Goal: Task Accomplishment & Management: Manage account settings

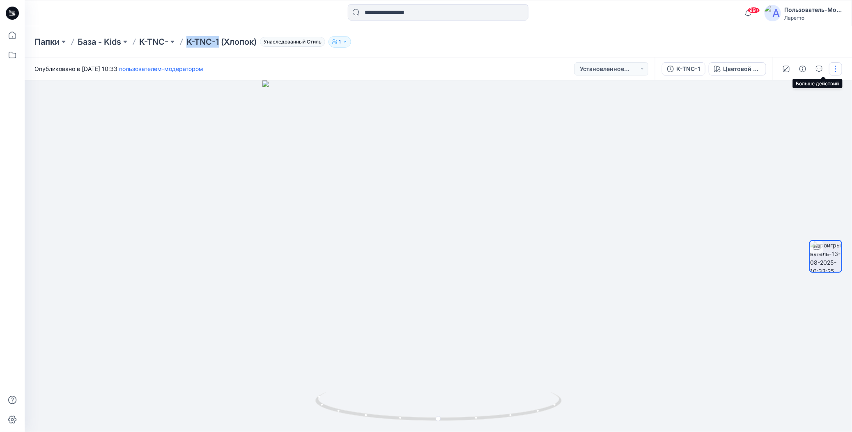
click at [836, 70] on button "button" at bounding box center [835, 68] width 13 height 13
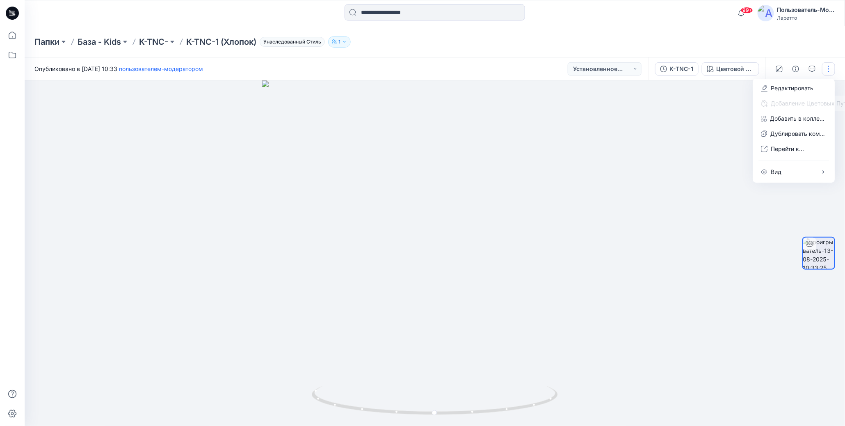
click at [653, 41] on div "Папки База - Kids K-TNC- K-TNC-1 (Хлопок) Унаследованный Стиль 1" at bounding box center [402, 41] width 737 height 11
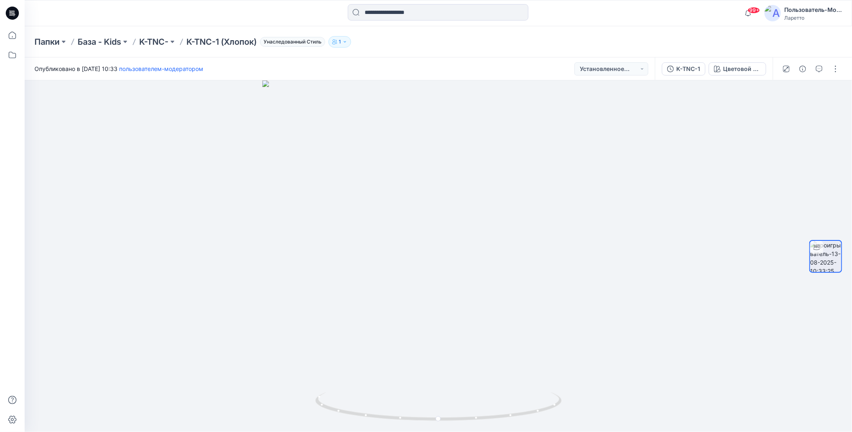
click at [11, 10] on icon at bounding box center [12, 13] width 13 height 13
click at [830, 69] on button "button" at bounding box center [828, 68] width 13 height 13
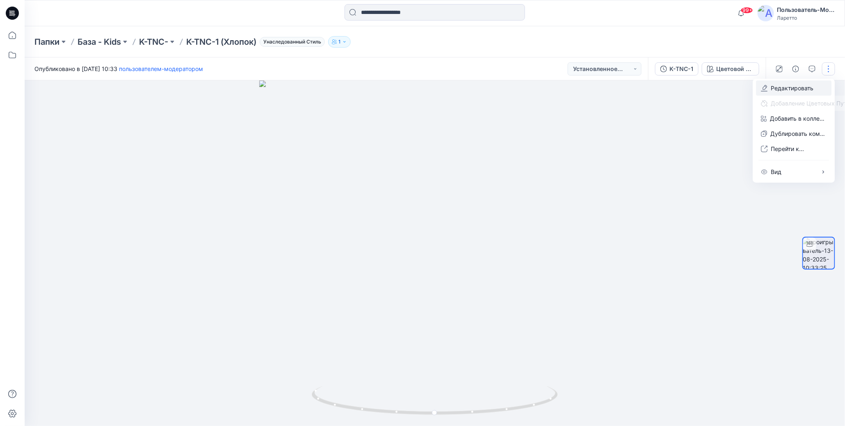
click at [769, 89] on button "Редактировать" at bounding box center [794, 87] width 76 height 15
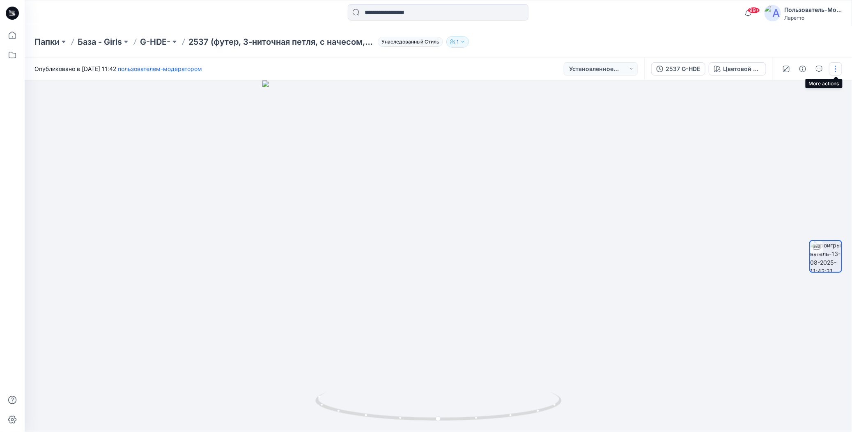
click at [836, 67] on button "button" at bounding box center [835, 68] width 13 height 13
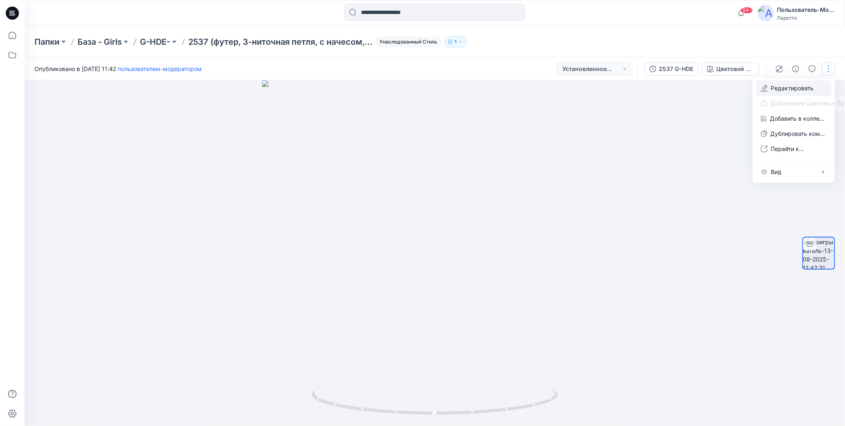
click at [770, 85] on button "Редактировать" at bounding box center [794, 87] width 76 height 15
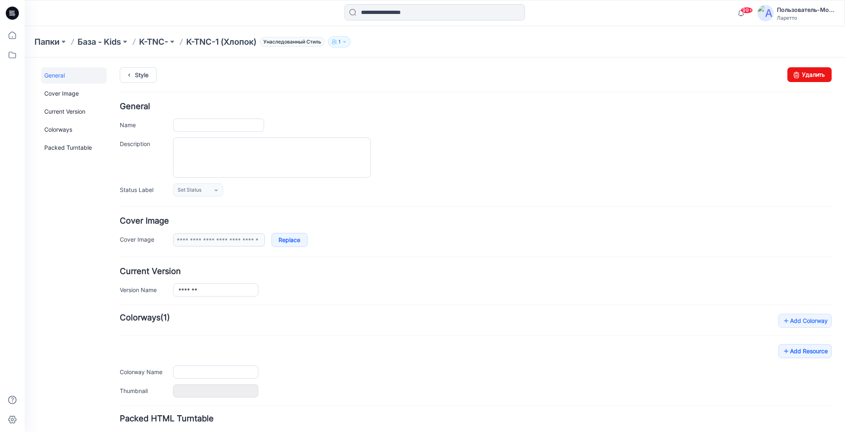
type input "**********"
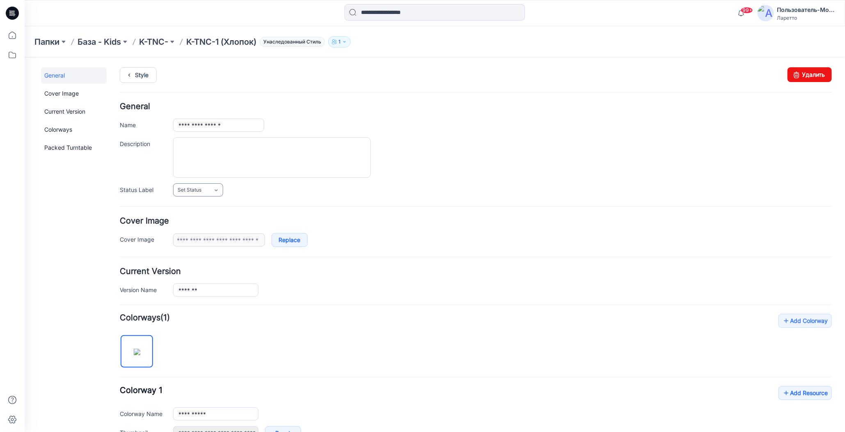
click at [210, 190] on link "Set Status" at bounding box center [198, 189] width 50 height 13
click at [205, 238] on link "Конструктор [PERSON_NAME]" at bounding box center [216, 242] width 82 height 17
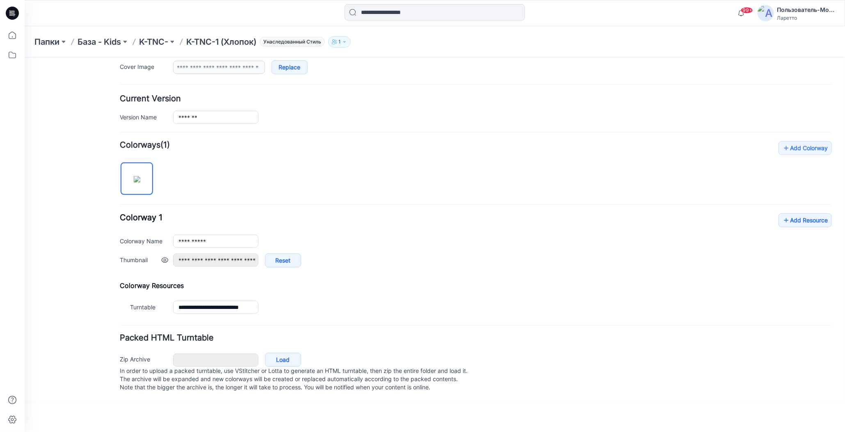
scroll to position [41, 0]
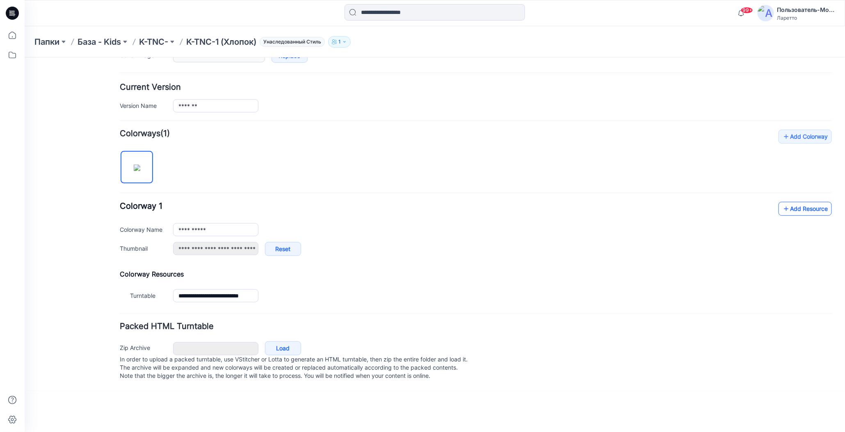
click at [782, 204] on icon at bounding box center [786, 208] width 8 height 13
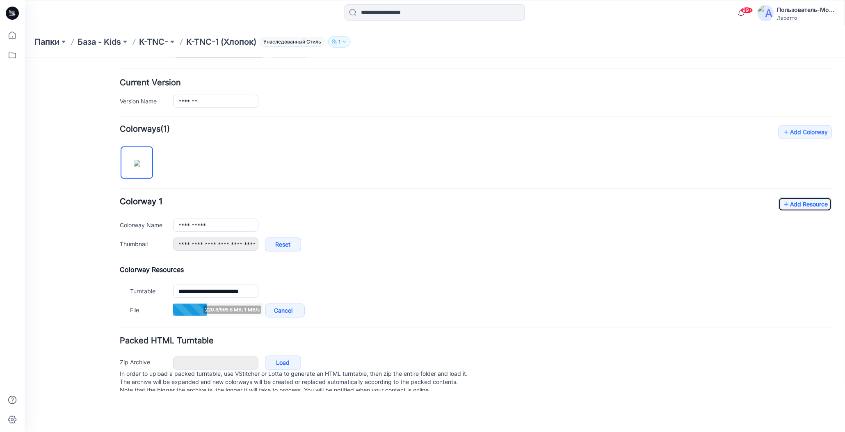
scroll to position [0, 0]
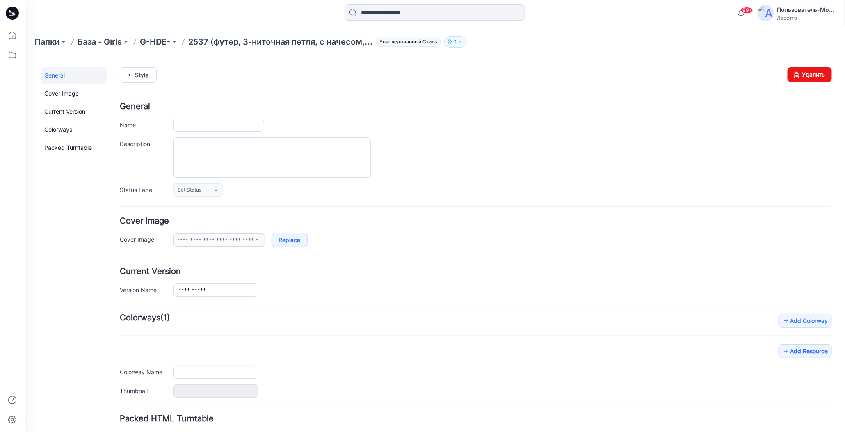
type input "**********"
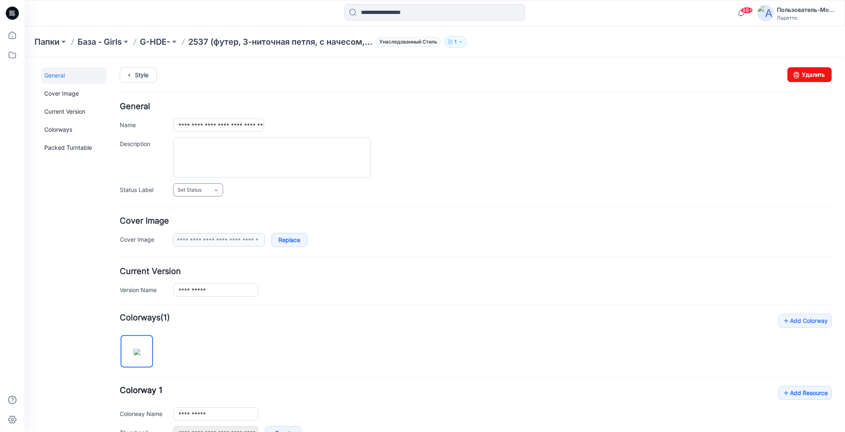
click at [217, 185] on link "Set Status" at bounding box center [198, 189] width 50 height 13
click at [212, 241] on link "Конструктор [PERSON_NAME]" at bounding box center [216, 242] width 82 height 17
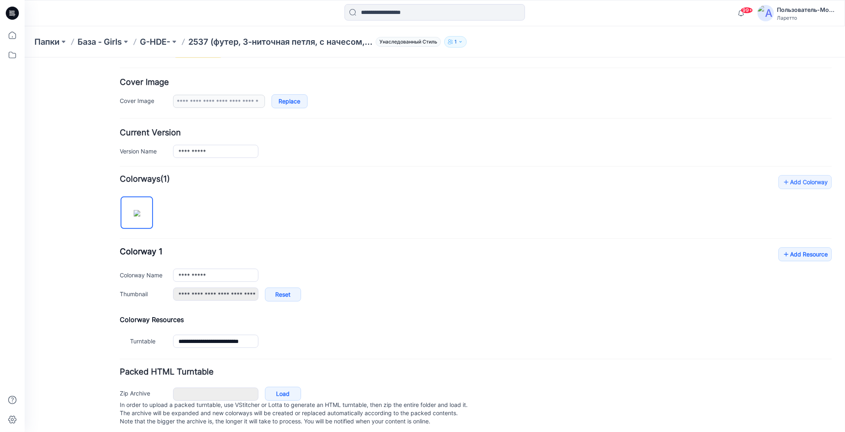
scroll to position [148, 0]
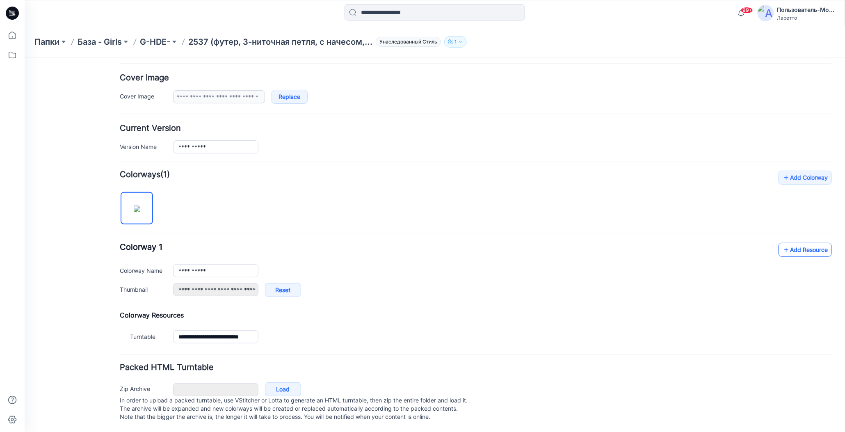
click at [782, 243] on icon at bounding box center [786, 249] width 8 height 13
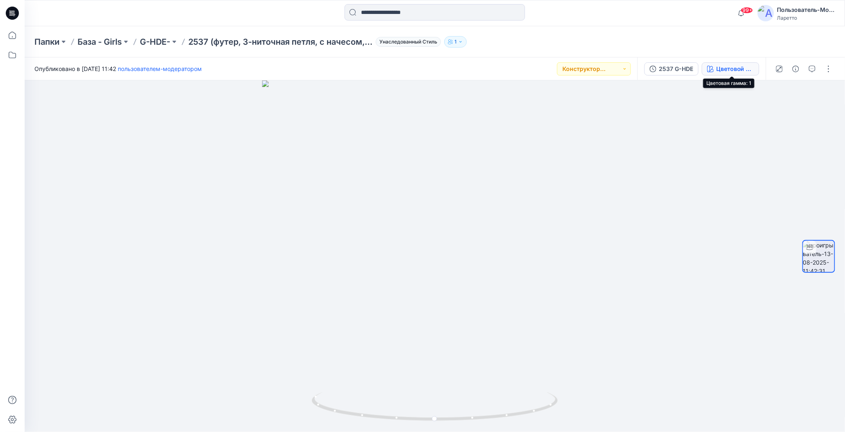
click at [711, 68] on icon "button" at bounding box center [711, 69] width 7 height 7
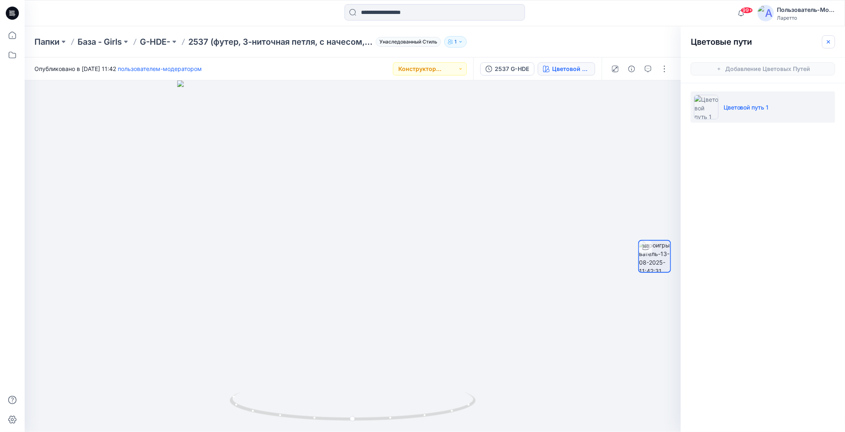
click at [829, 40] on icon "button" at bounding box center [829, 42] width 7 height 7
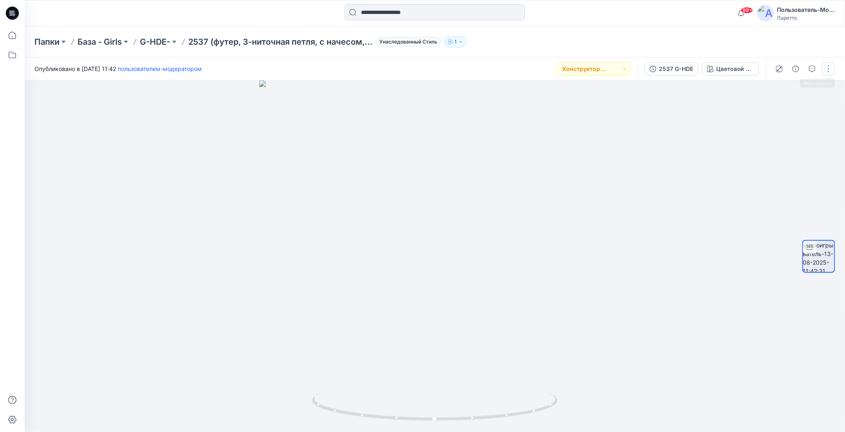
click at [827, 67] on button "button" at bounding box center [828, 68] width 13 height 13
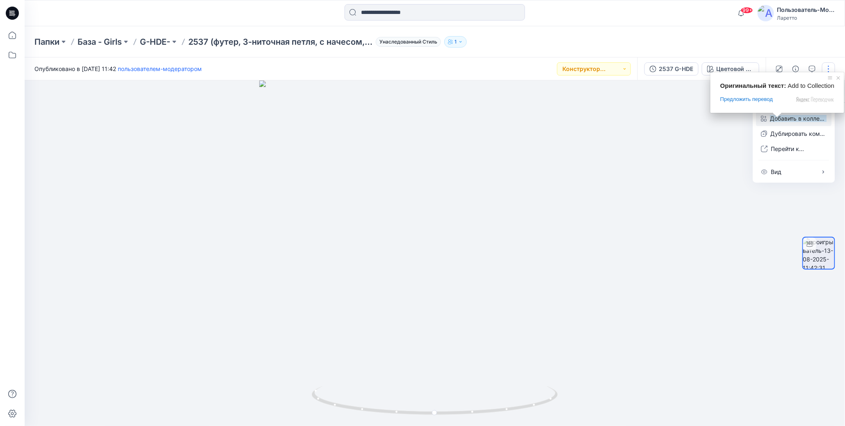
click at [765, 119] on icon "button" at bounding box center [764, 118] width 6 height 7
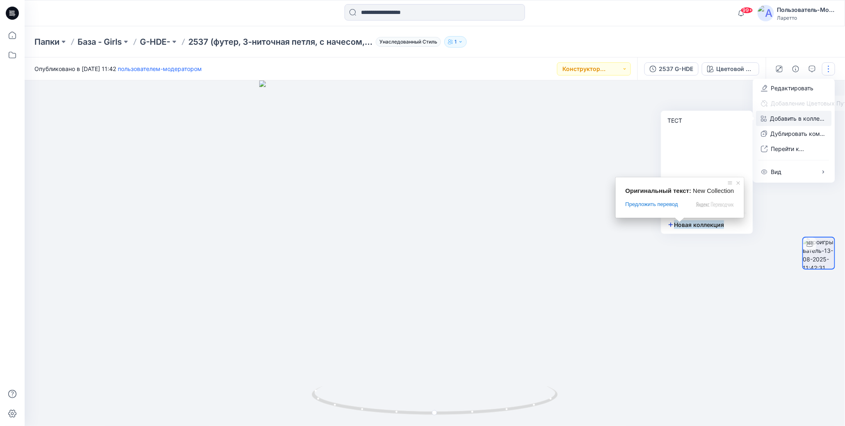
click at [680, 226] on ya-tr-span "Новая коллекция" at bounding box center [699, 224] width 50 height 9
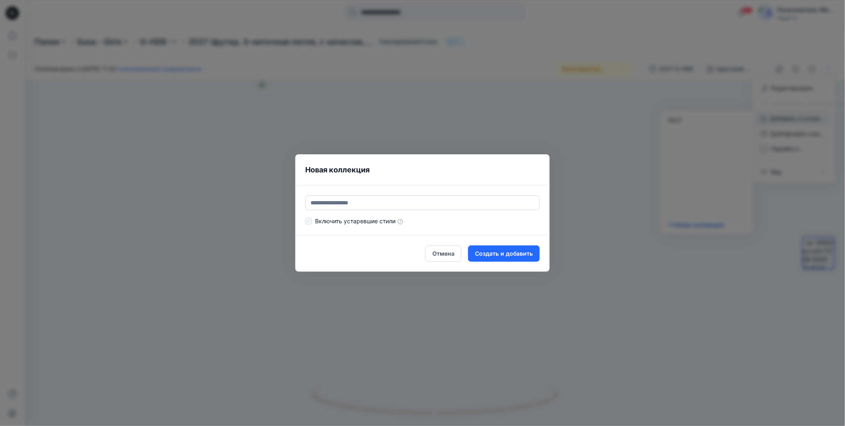
type input "*"
type input "****"
click at [476, 260] on button "Создать и добавить" at bounding box center [504, 253] width 72 height 16
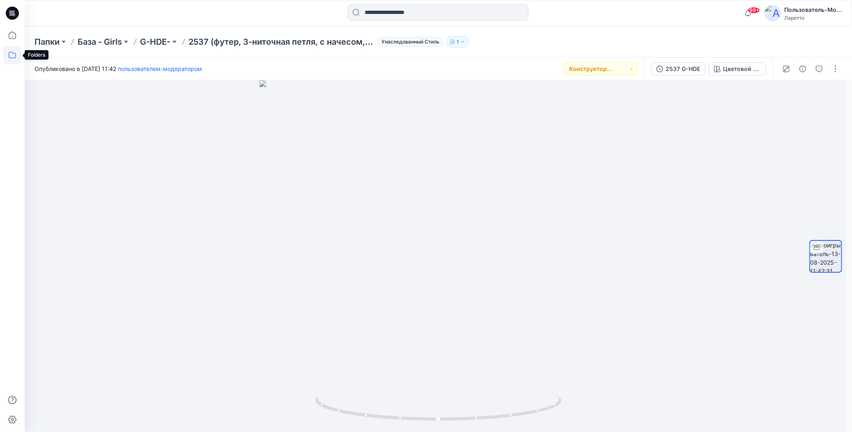
click at [10, 54] on icon at bounding box center [12, 55] width 18 height 18
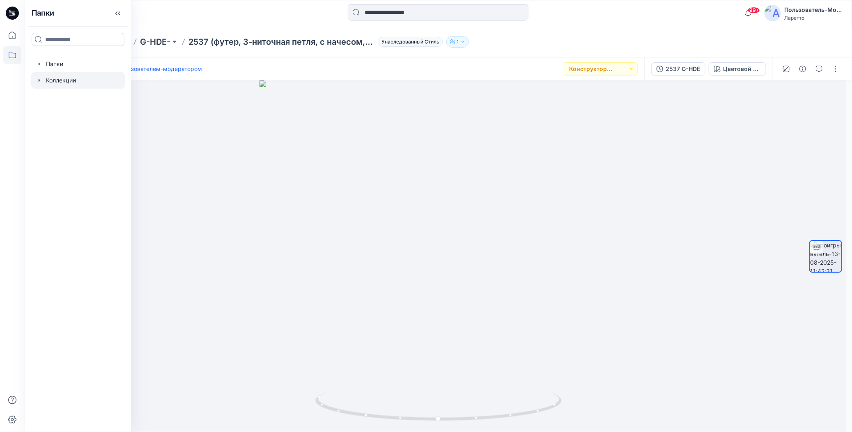
click at [65, 78] on div at bounding box center [78, 80] width 94 height 16
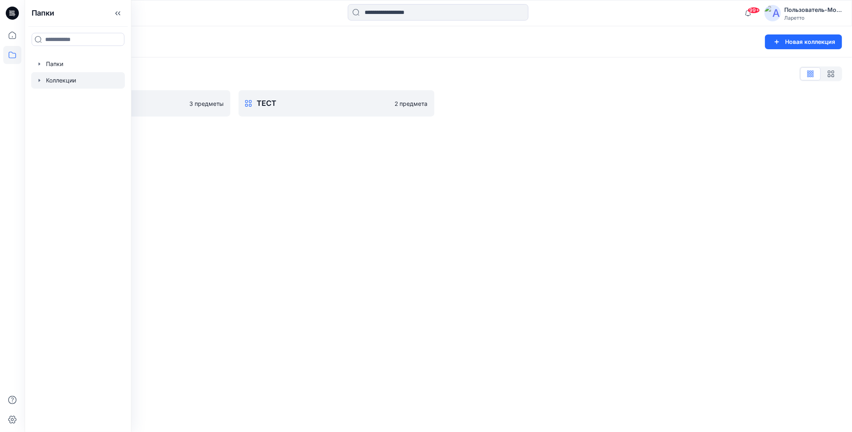
click at [263, 177] on div "Коллекции Новая коллекция Список Коллекций тест 3 предметы ТЕСТ 2 предмета" at bounding box center [438, 229] width 827 height 406
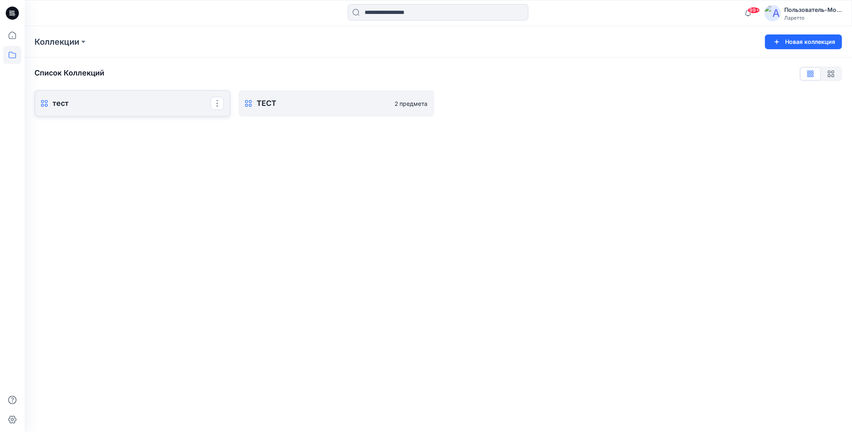
click at [119, 109] on p "тест" at bounding box center [132, 103] width 158 height 11
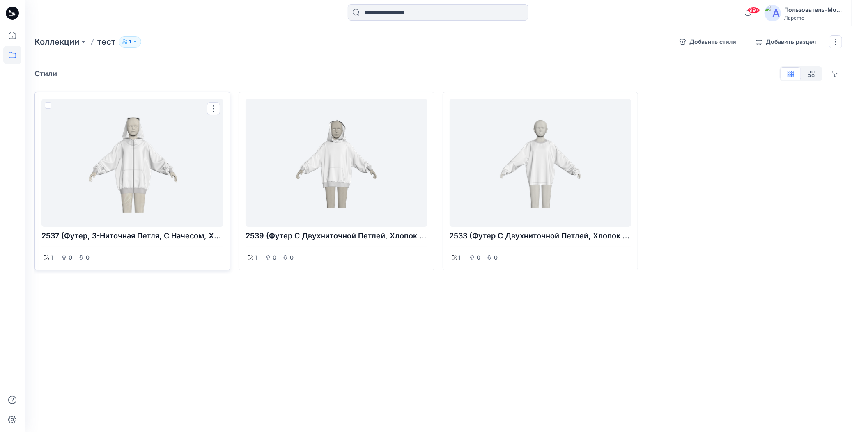
click at [145, 172] on div at bounding box center [132, 162] width 175 height 121
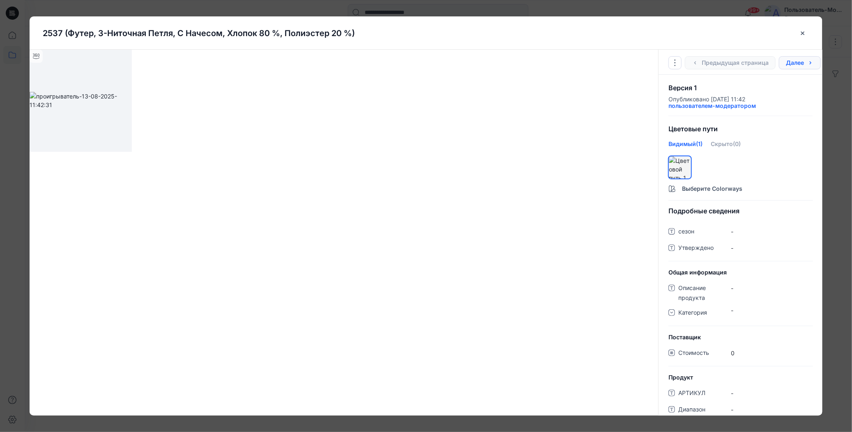
click at [812, 64] on icon "button" at bounding box center [810, 63] width 7 height 7
click at [810, 62] on icon "button" at bounding box center [810, 63] width 7 height 7
click at [696, 62] on icon "button" at bounding box center [695, 63] width 7 height 7
click at [696, 62] on div "Перейти к Оригинальному Стилю Дублируйте оригинальный стиль на... Предыдущая ст…" at bounding box center [740, 62] width 164 height 25
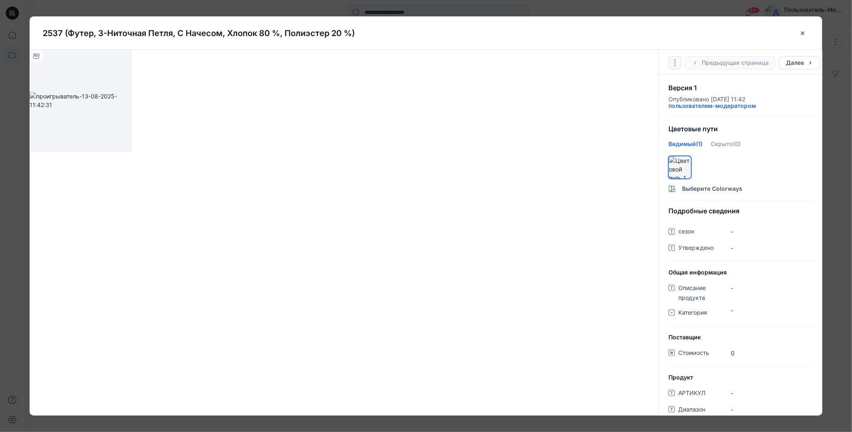
click at [673, 60] on icon "Опции" at bounding box center [674, 63] width 7 height 7
click at [693, 36] on div "2537 (футер, 3-ниточная петля, с начесом, хлопок 80 %, полиэстер 20 %)" at bounding box center [420, 33] width 754 height 12
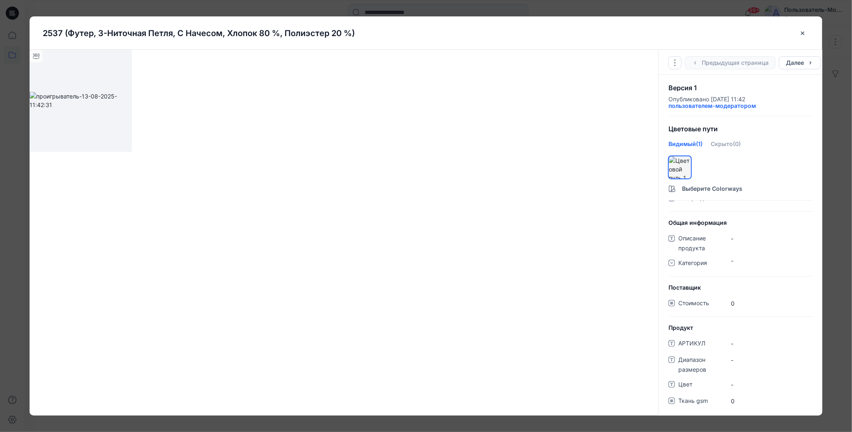
click at [732, 381] on span "-" at bounding box center [772, 384] width 82 height 9
click at [690, 382] on span at bounding box center [691, 379] width 11 height 5
click at [778, 383] on span "-" at bounding box center [772, 384] width 82 height 9
click at [733, 383] on span "-" at bounding box center [772, 384] width 82 height 9
click at [735, 397] on gsm "0" at bounding box center [772, 401] width 82 height 9
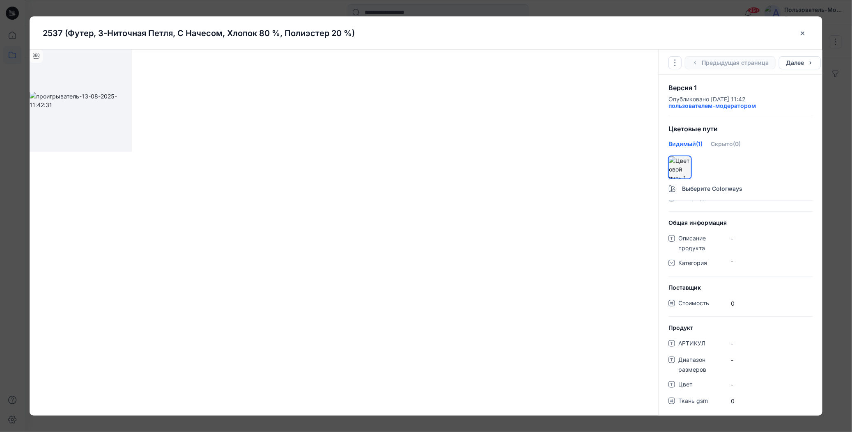
click at [732, 385] on span "-" at bounding box center [772, 384] width 82 height 9
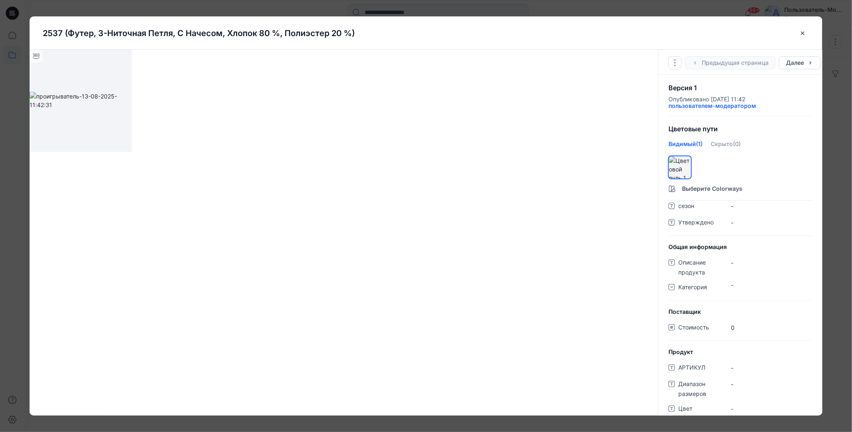
scroll to position [0, 0]
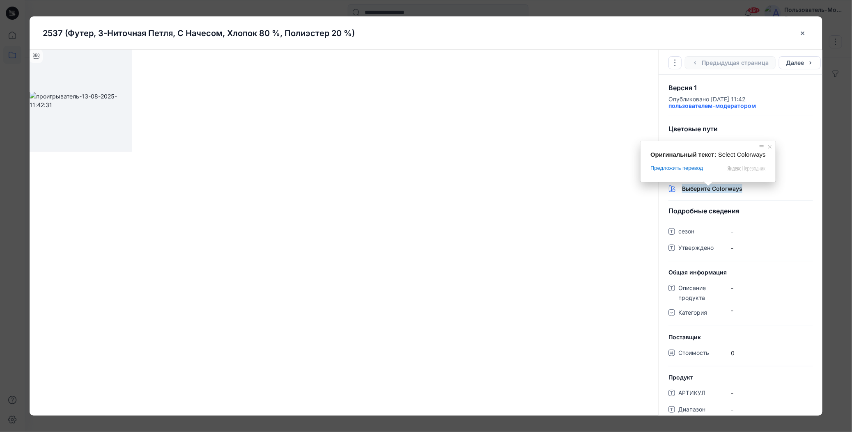
click at [688, 191] on ya-tr-span "Выберите Colorways" at bounding box center [712, 188] width 60 height 9
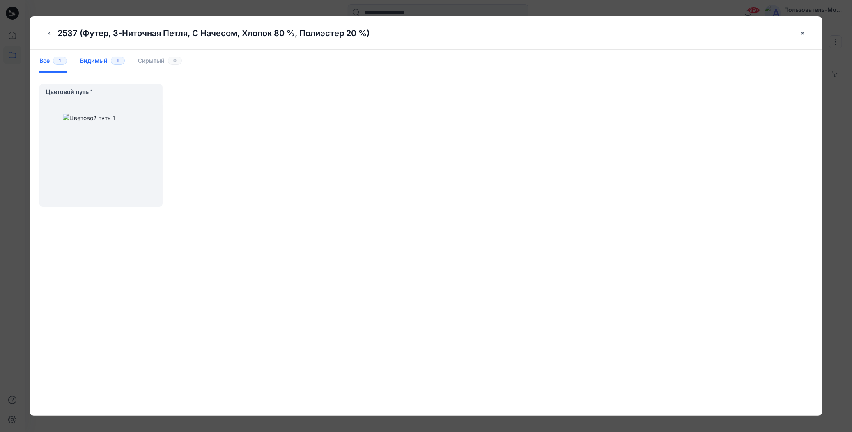
click at [91, 63] on ya-tr-span "Видимый" at bounding box center [93, 60] width 27 height 9
click at [42, 61] on ya-tr-span "Все" at bounding box center [44, 60] width 10 height 9
click at [86, 59] on ya-tr-span "Видимый" at bounding box center [93, 60] width 27 height 9
click at [49, 33] on icon "button" at bounding box center [49, 33] width 7 height 7
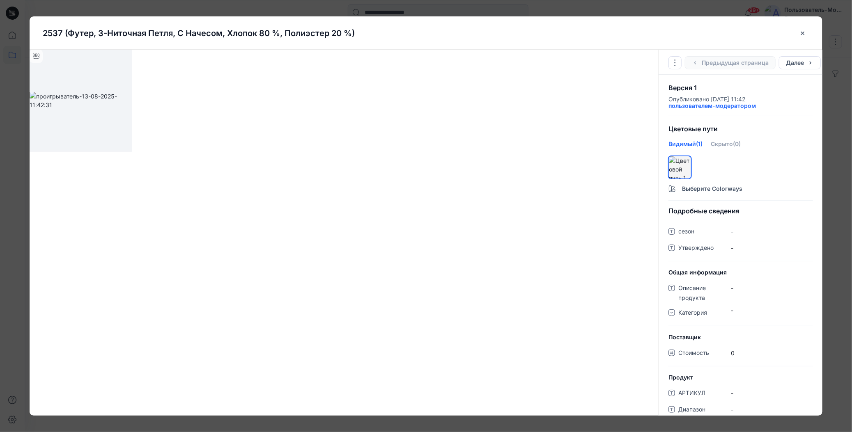
click at [731, 229] on span "-" at bounding box center [772, 231] width 82 height 9
click at [691, 230] on ya-tr-span "сезон" at bounding box center [686, 231] width 16 height 7
click at [695, 243] on span "Утверждено" at bounding box center [702, 248] width 49 height 11
click at [697, 208] on ya-tr-span "Подробные сведения" at bounding box center [703, 211] width 71 height 8
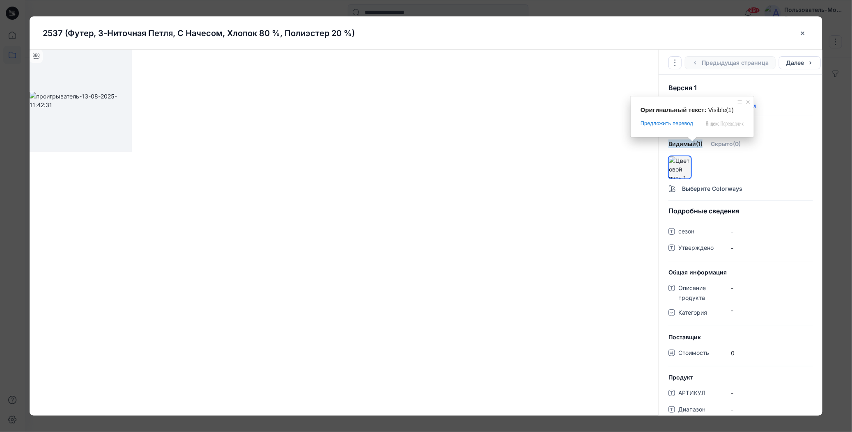
click at [690, 142] on span at bounding box center [692, 139] width 11 height 5
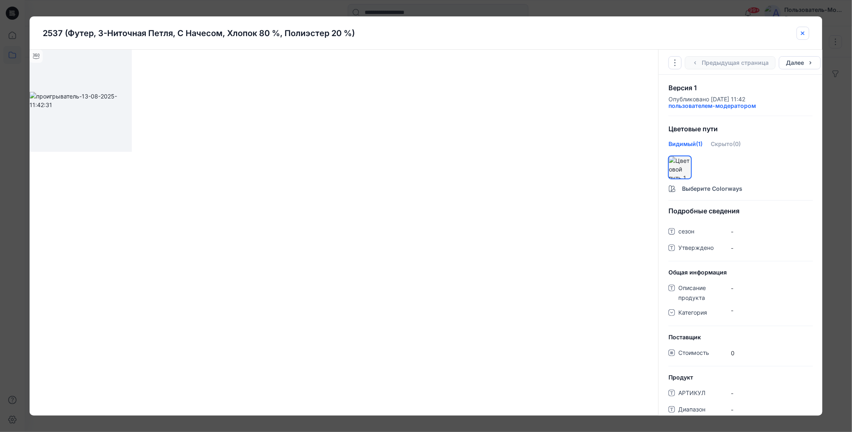
click at [804, 32] on icon "закрыть-btn" at bounding box center [802, 32] width 3 height 3
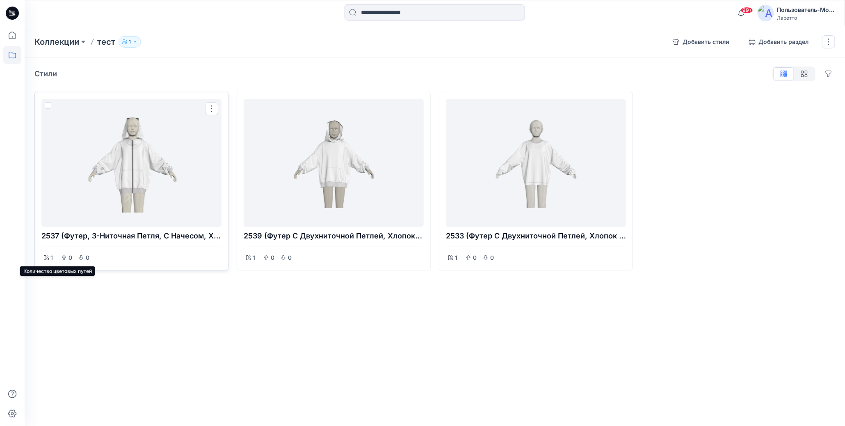
click at [48, 259] on div "1" at bounding box center [48, 257] width 14 height 11
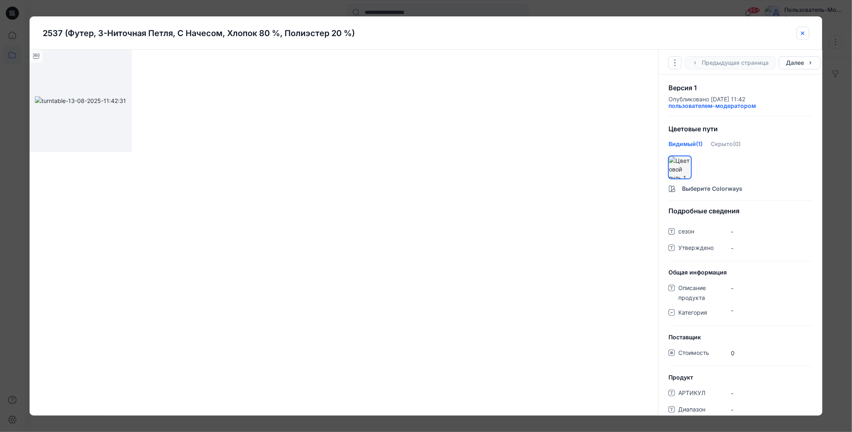
click at [802, 34] on icon "закрыть-btn" at bounding box center [802, 33] width 3 height 3
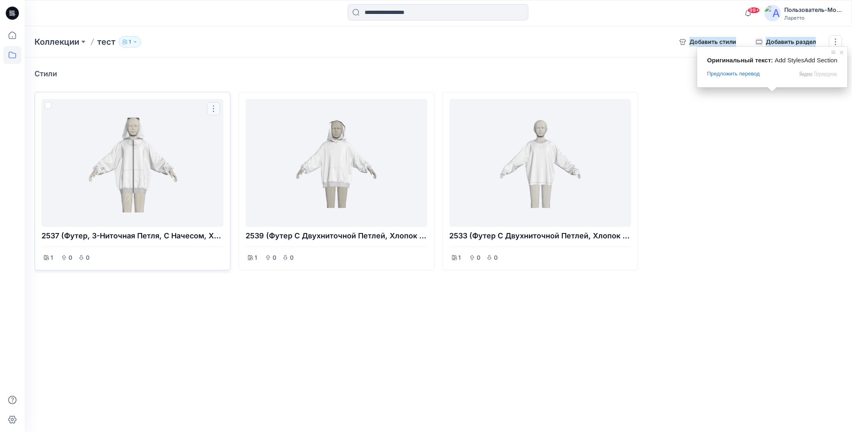
click at [215, 112] on button "Options" at bounding box center [213, 108] width 13 height 13
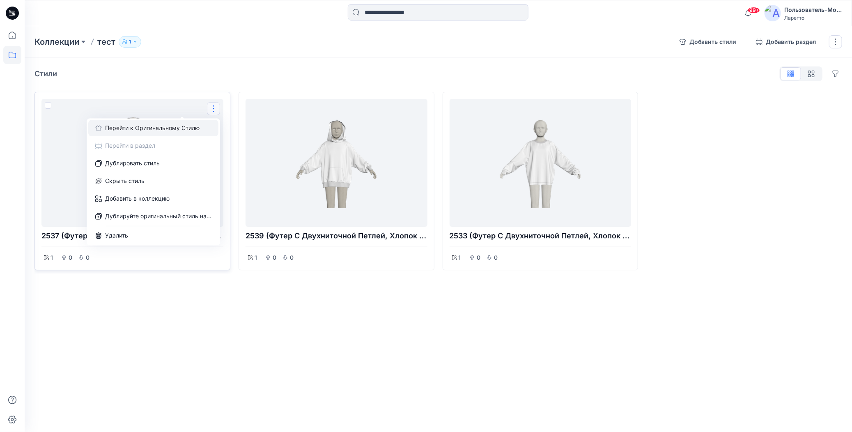
click at [185, 131] on ya-tr-span "Перейти к Оригинальному Стилю" at bounding box center [152, 128] width 94 height 9
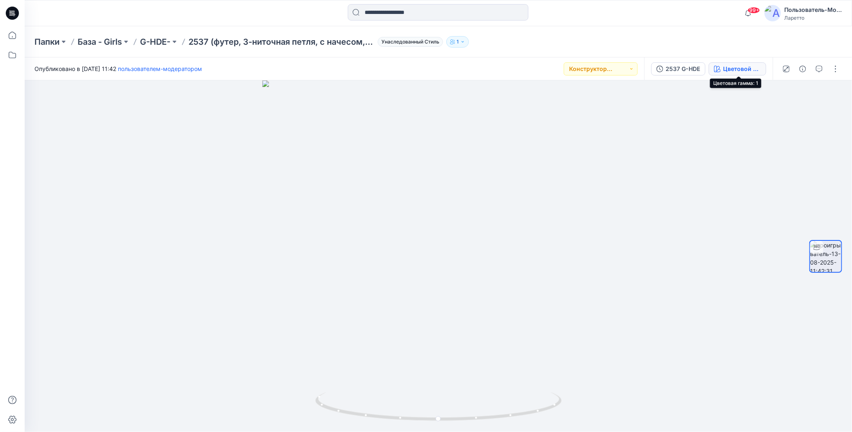
click at [719, 68] on icon "button" at bounding box center [717, 69] width 7 height 7
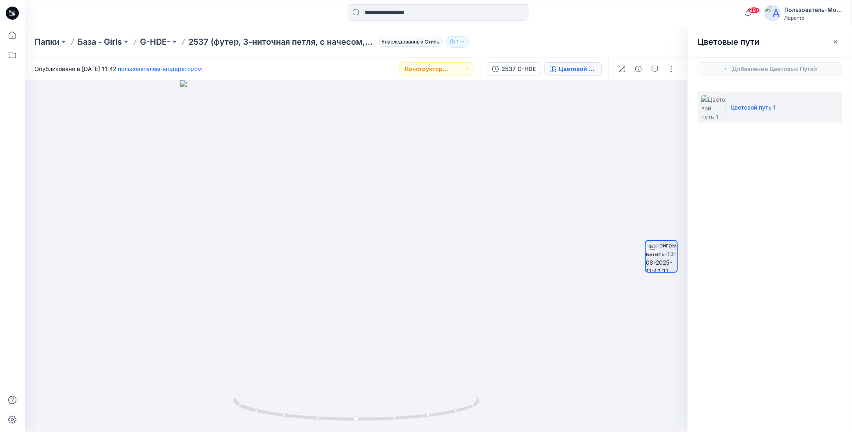
click at [745, 112] on li "Цветовой путь 1" at bounding box center [769, 107] width 144 height 31
click at [743, 69] on span "Добавление Цветовых Путей" at bounding box center [769, 68] width 164 height 23
click at [645, 44] on div "Папки База - Girls G-HDE- 2537 (футер, 3-ниточная петля, с начесом, хлопок 80 %…" at bounding box center [405, 41] width 743 height 11
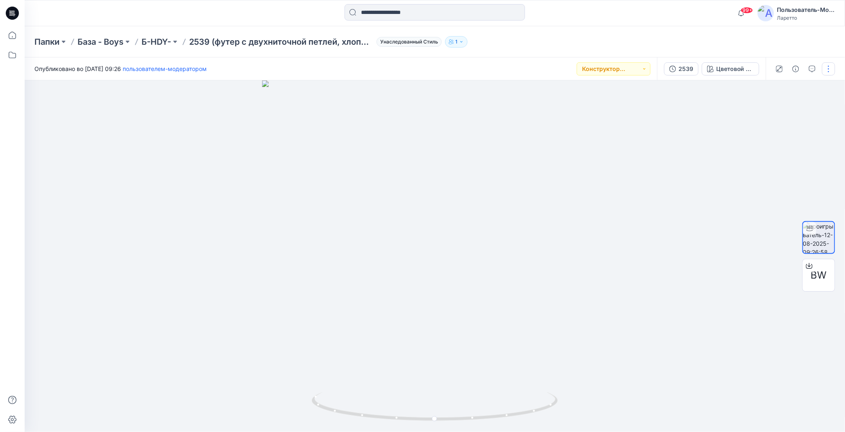
click at [827, 68] on button "button" at bounding box center [828, 68] width 13 height 13
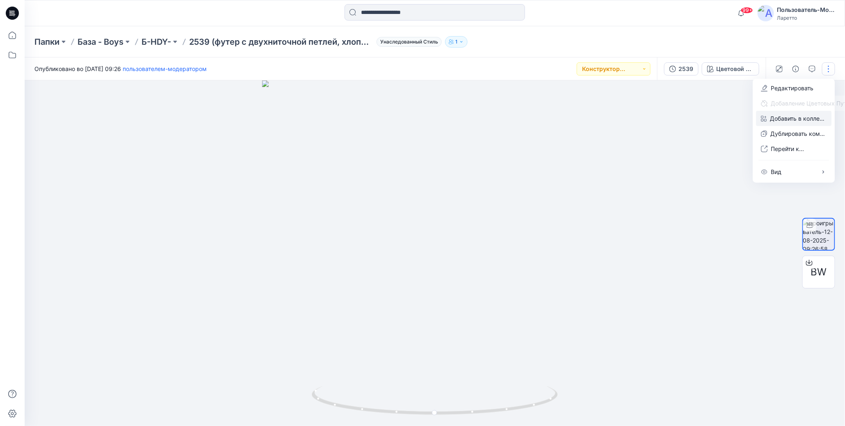
click at [764, 119] on icon "button" at bounding box center [764, 118] width 6 height 7
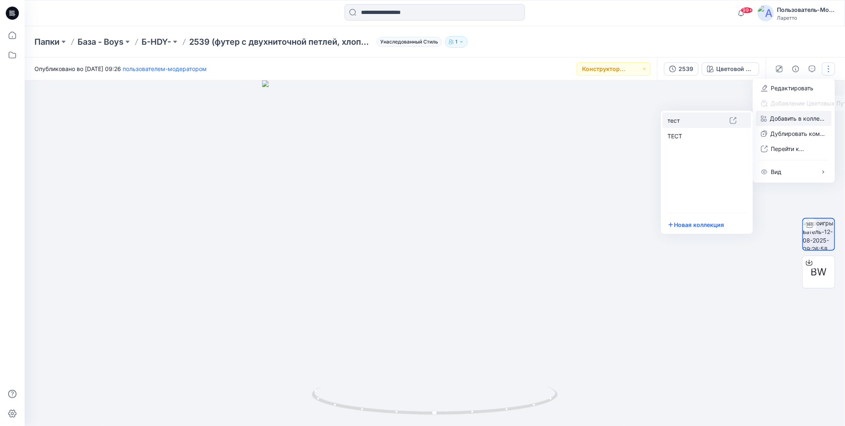
click at [687, 119] on p "тест" at bounding box center [699, 120] width 62 height 9
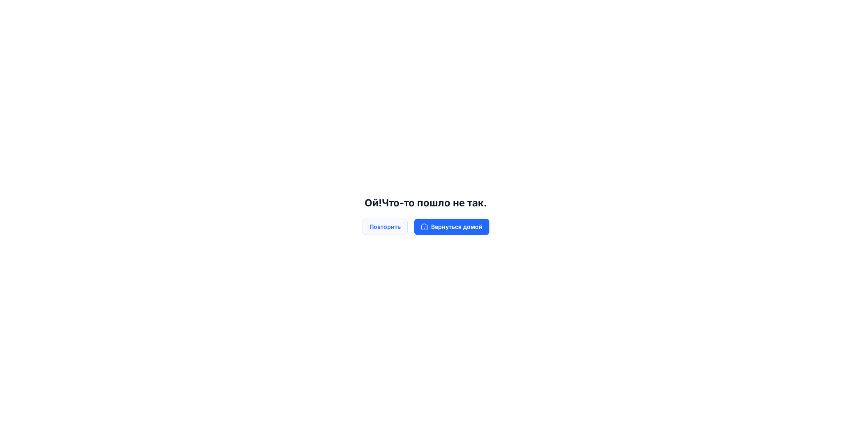
click at [380, 225] on ya-tr-span "Повторить" at bounding box center [384, 226] width 31 height 9
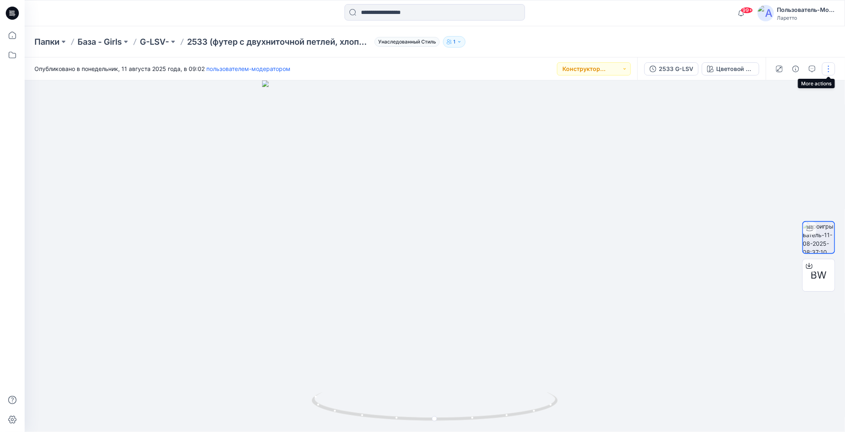
click at [829, 66] on button "button" at bounding box center [828, 68] width 13 height 13
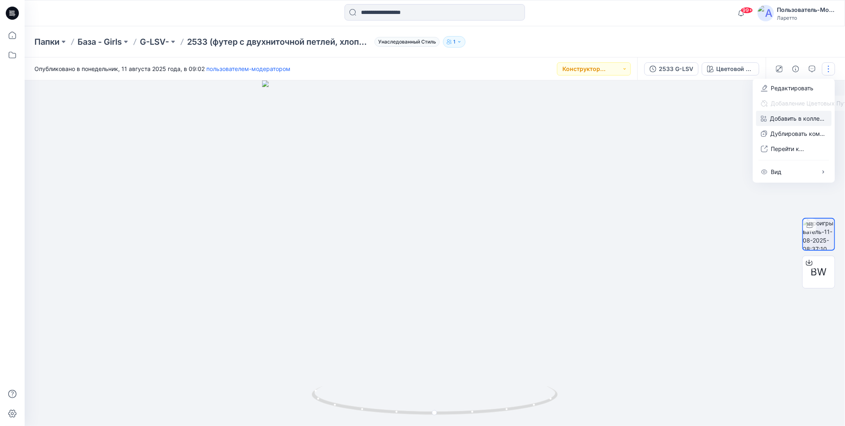
click at [765, 120] on icon "button" at bounding box center [764, 118] width 6 height 7
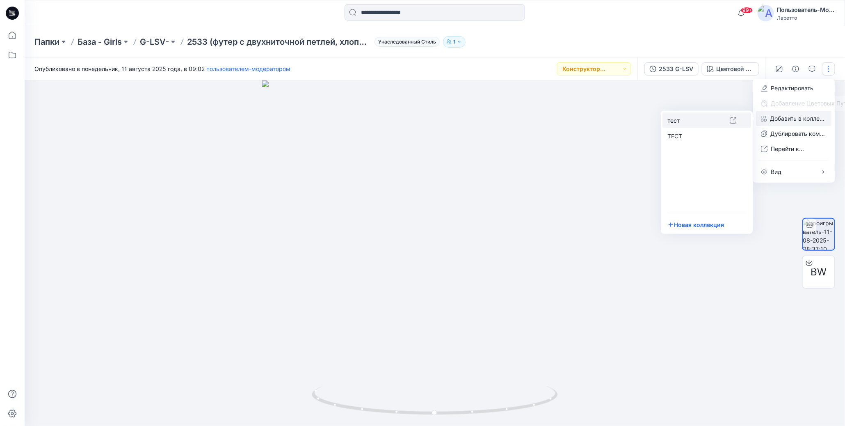
click at [701, 120] on p "тест" at bounding box center [699, 120] width 62 height 9
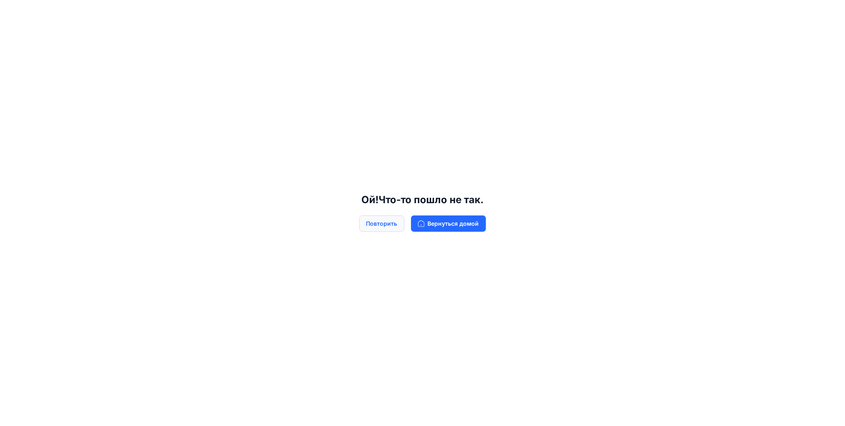
click at [373, 227] on ya-tr-span "Повторить" at bounding box center [381, 223] width 31 height 9
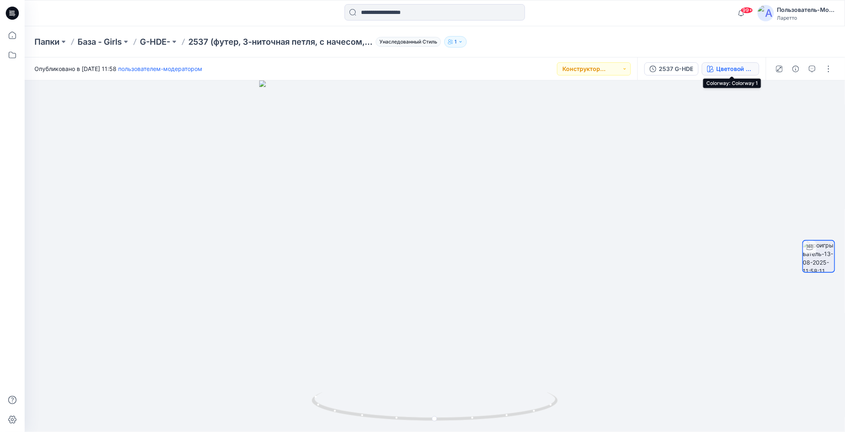
click at [711, 69] on icon "button" at bounding box center [711, 69] width 7 height 7
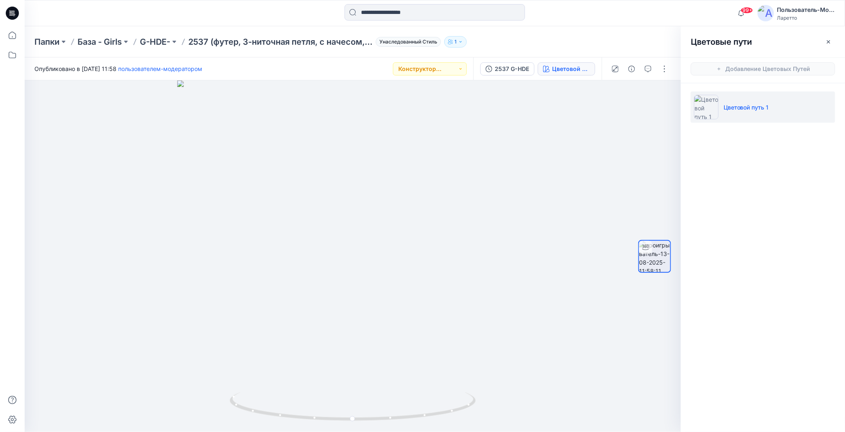
click at [736, 216] on div "Цветовые пути Добавление Цветовых Путей Цветовой путь 1" at bounding box center [763, 229] width 164 height 406
click at [588, 42] on div "Папки База - Girls G-HDE- 2537 (футер, 3-ниточная петля, с начесом, хлопок 80 %…" at bounding box center [402, 41] width 737 height 11
click at [13, 14] on icon at bounding box center [13, 13] width 3 height 0
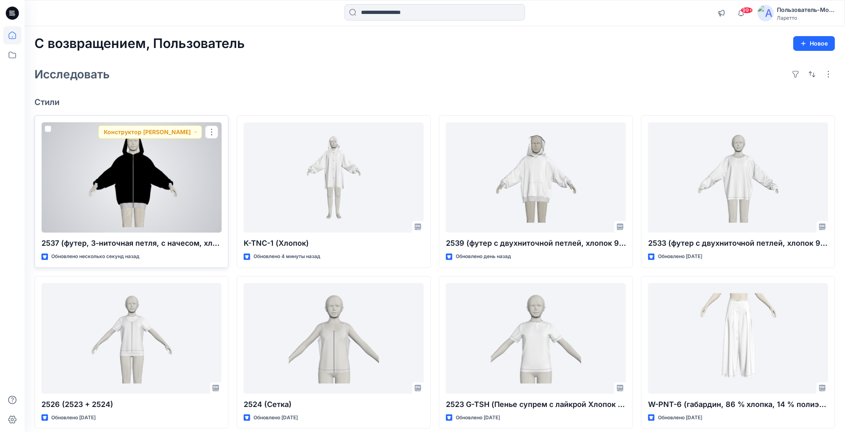
click at [145, 181] on div at bounding box center [131, 177] width 180 height 111
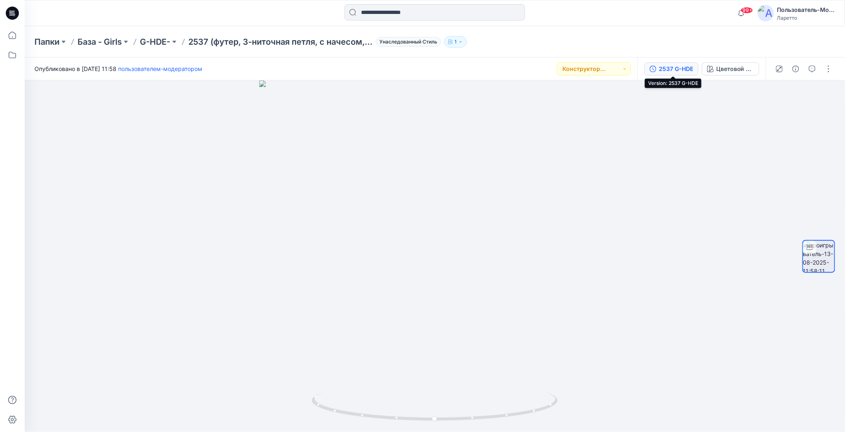
click at [671, 69] on ya-tr-span "2537 G-HDE" at bounding box center [676, 68] width 34 height 7
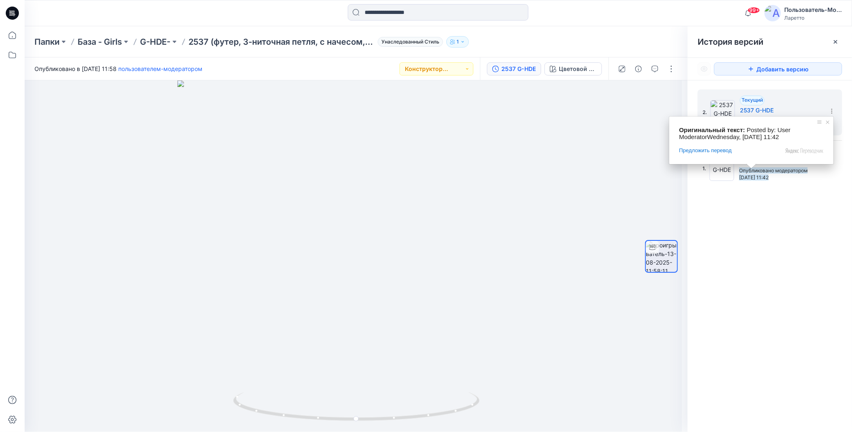
click at [760, 236] on div "2. Текущий 2537 G-HDE Опубликовано модератором [DATE] 11:58 1. 2537 G-HDE Опубл…" at bounding box center [769, 262] width 164 height 364
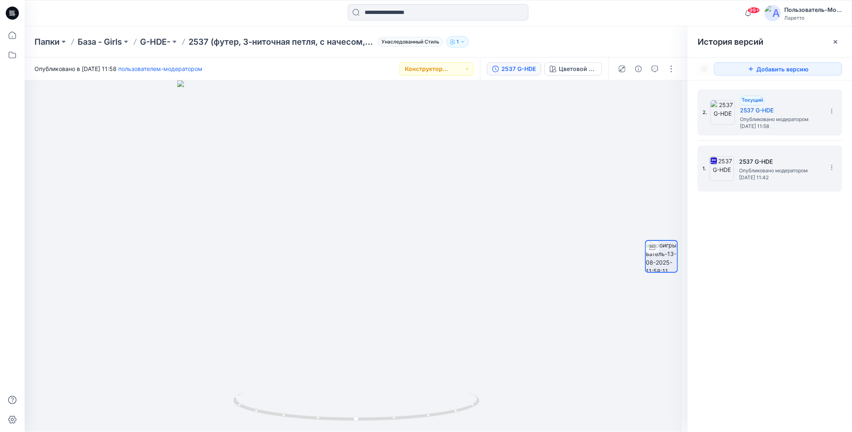
click at [762, 172] on ya-tr-span "Опубликовано модератором" at bounding box center [773, 170] width 69 height 6
click at [755, 123] on span "Опубликовано модератором" at bounding box center [781, 119] width 82 height 8
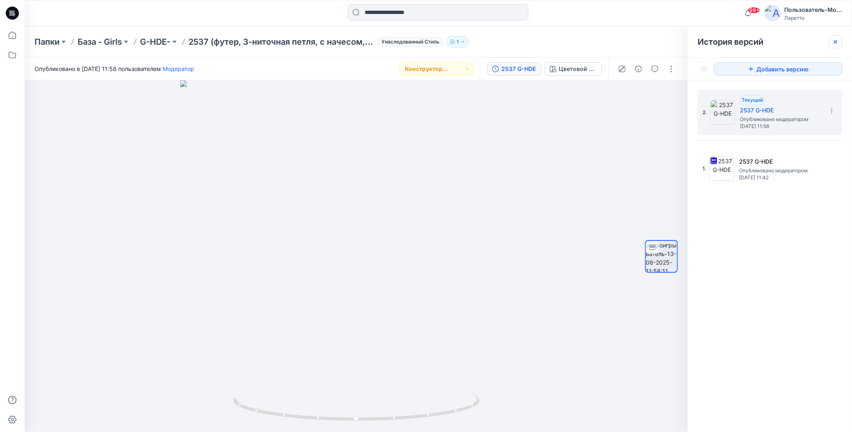
click at [841, 40] on div at bounding box center [835, 41] width 13 height 13
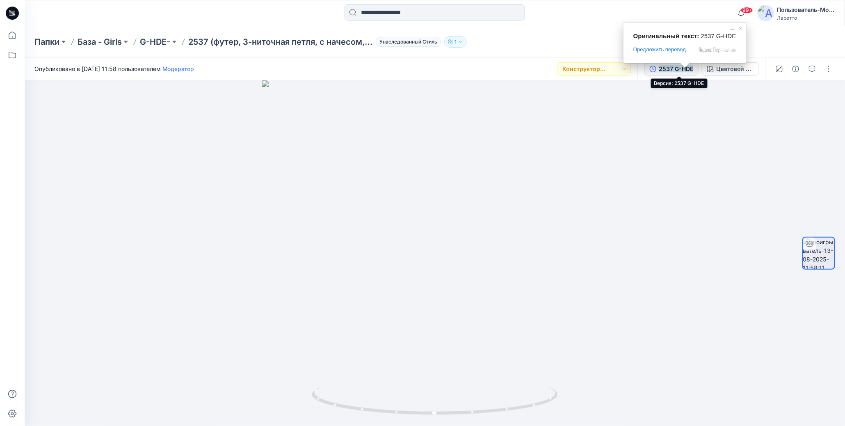
click at [685, 71] on ya-tr-span "2537 G-HDE" at bounding box center [676, 68] width 34 height 7
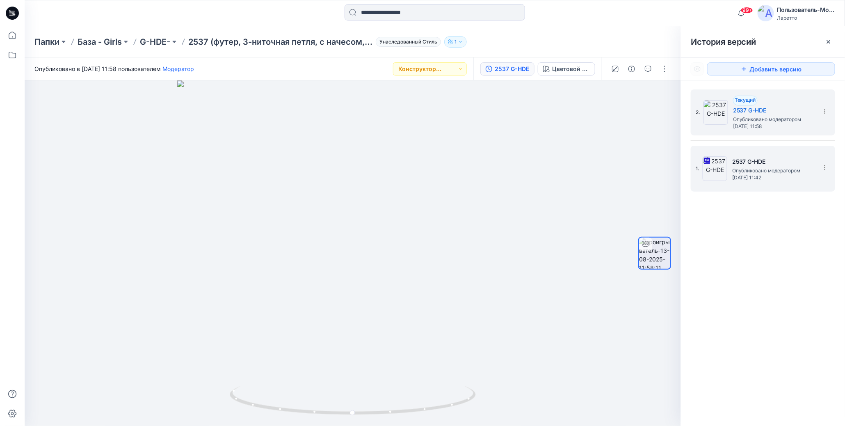
click at [762, 176] on ya-tr-span "[DATE] 11:42" at bounding box center [748, 177] width 30 height 6
click at [736, 110] on h5 "2537 G-HDE" at bounding box center [774, 110] width 82 height 10
click at [749, 175] on ya-tr-span "[DATE] 11:42" at bounding box center [748, 177] width 30 height 6
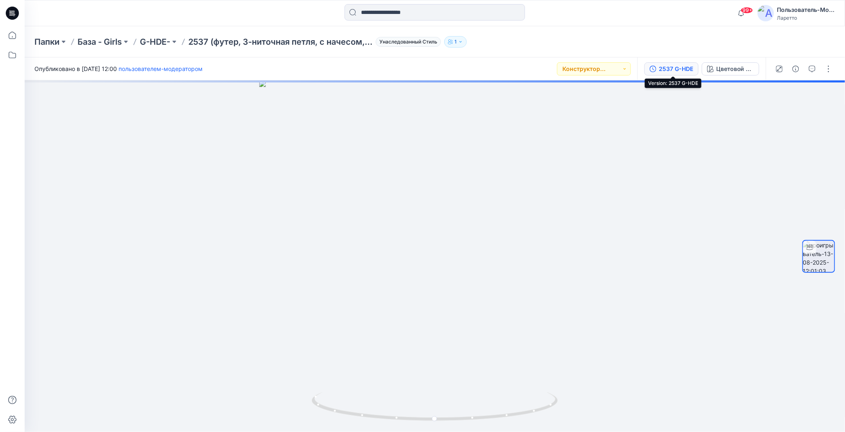
click at [672, 68] on ya-tr-span "2537 G-HDE" at bounding box center [676, 68] width 34 height 7
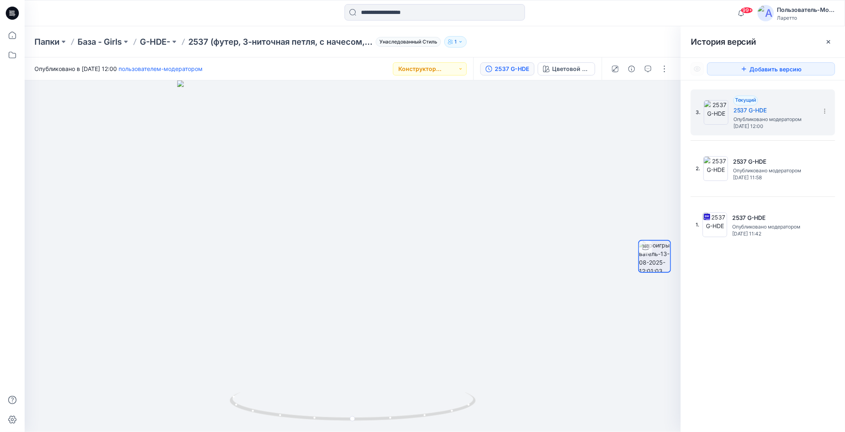
click at [585, 45] on div "Папки База - Girls G-HDE- 2537 (футер, 3-ниточная петля, с начесом, хлопок 80 %…" at bounding box center [402, 41] width 737 height 11
click at [788, 70] on ya-tr-span "Добавить версию" at bounding box center [782, 69] width 52 height 9
click at [836, 41] on icon at bounding box center [835, 42] width 7 height 7
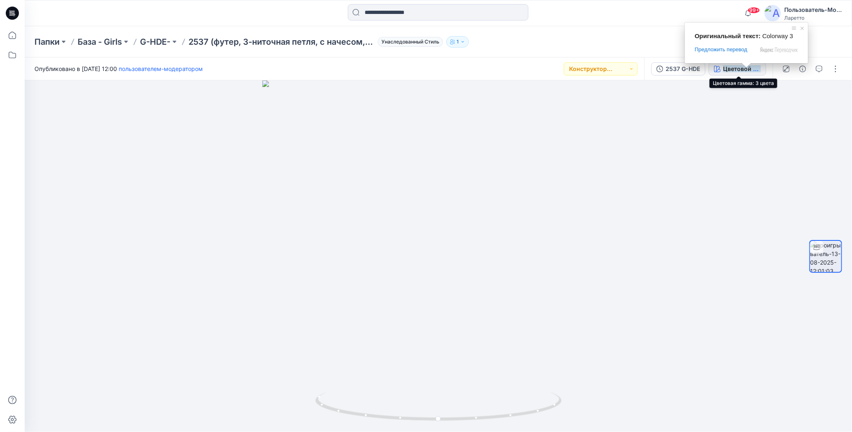
click at [735, 71] on ya-tr-span "Цветовой путь 3" at bounding box center [747, 68] width 48 height 7
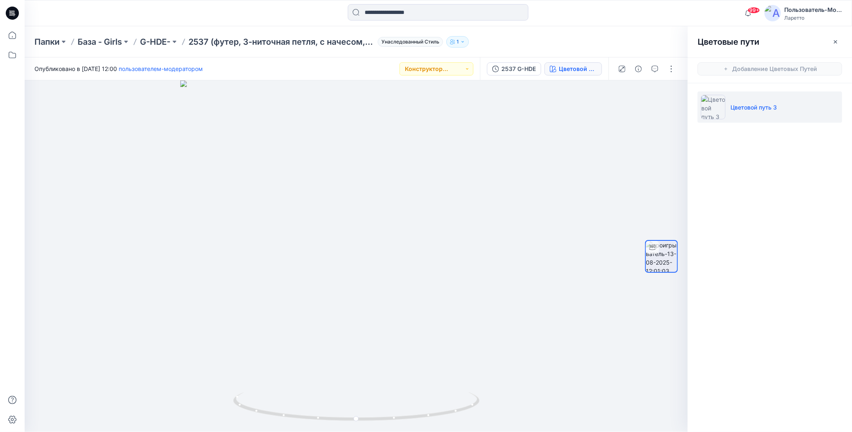
click at [767, 110] on p "Цветовой путь 3" at bounding box center [753, 107] width 46 height 9
click at [759, 105] on p "Цветовой путь 3" at bounding box center [753, 107] width 46 height 9
drag, startPoint x: 745, startPoint y: 144, endPoint x: 741, endPoint y: 143, distance: 4.3
click at [744, 144] on div "Цветовые пути Добавление Цветовых Путей Цветовой путь 3" at bounding box center [769, 229] width 164 height 406
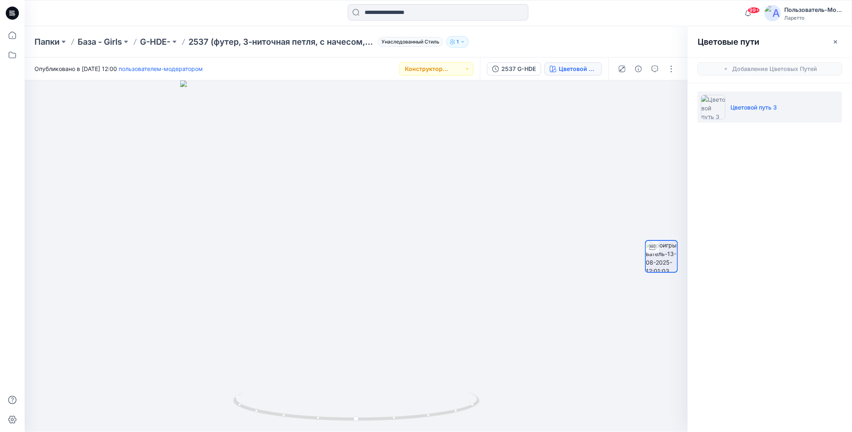
click at [732, 111] on li "Цветовой путь 3" at bounding box center [769, 107] width 144 height 31
click at [837, 40] on icon "button" at bounding box center [835, 42] width 7 height 7
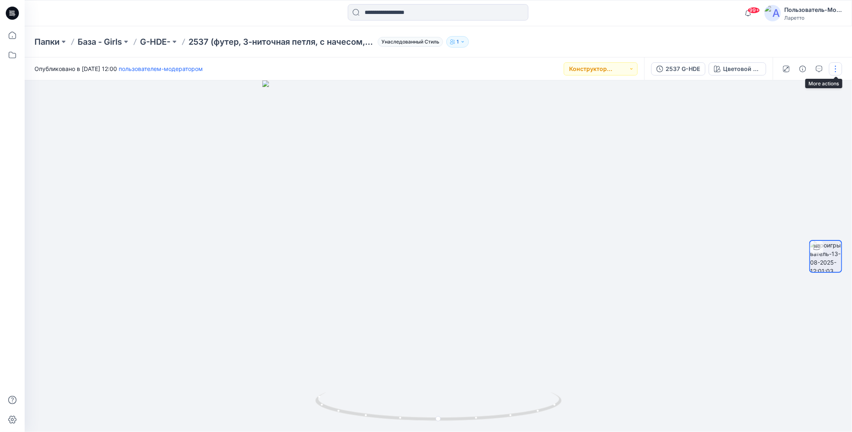
click at [838, 69] on button "button" at bounding box center [835, 68] width 13 height 13
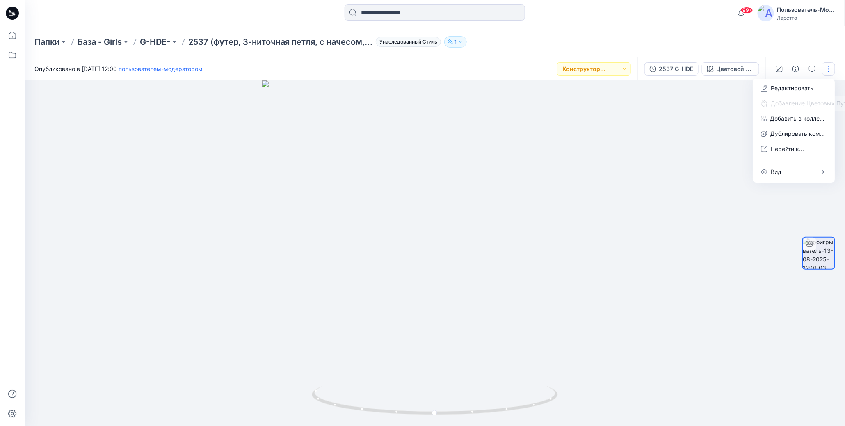
click at [788, 37] on div "Папки База - Girls G-HDE- 2537 (футер, 3-ниточная петля, с начесом, хлопок 80 %…" at bounding box center [435, 41] width 821 height 31
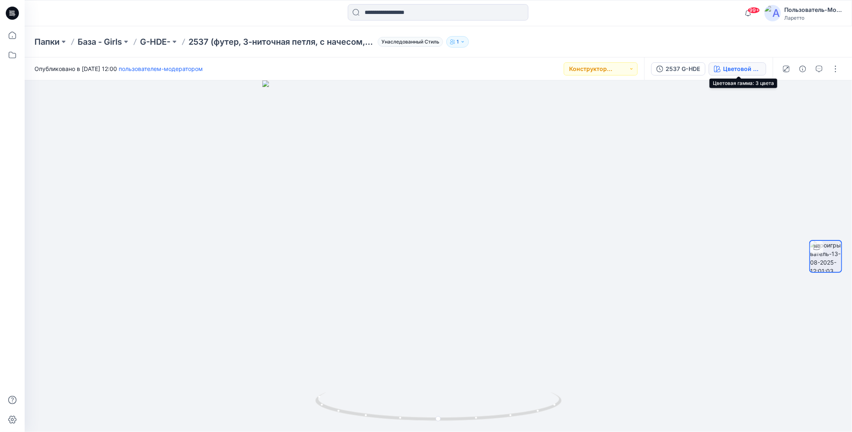
click at [726, 72] on div "Цветовой путь 3" at bounding box center [742, 68] width 38 height 9
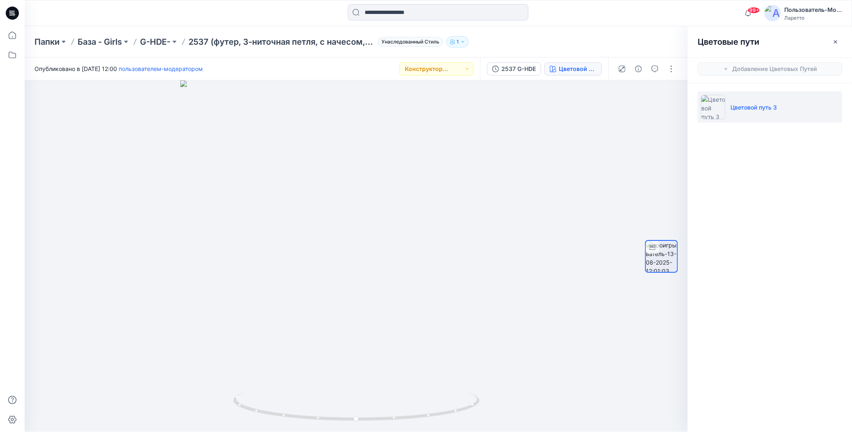
click at [712, 112] on img at bounding box center [713, 107] width 25 height 25
click at [835, 41] on icon "button" at bounding box center [835, 41] width 3 height 3
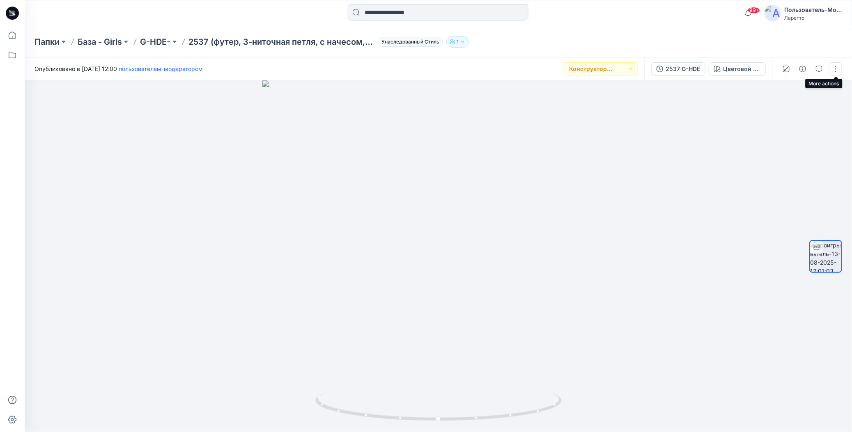
click at [836, 68] on button "button" at bounding box center [835, 68] width 13 height 13
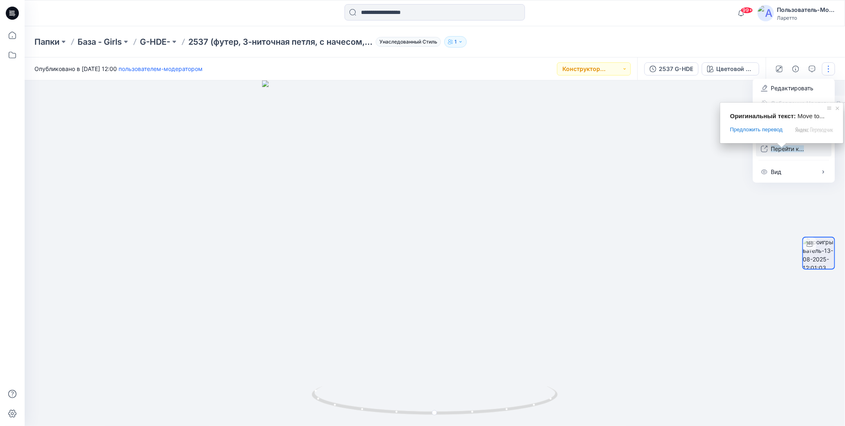
click at [796, 148] on ya-tr-span "Перейти к..." at bounding box center [787, 148] width 33 height 7
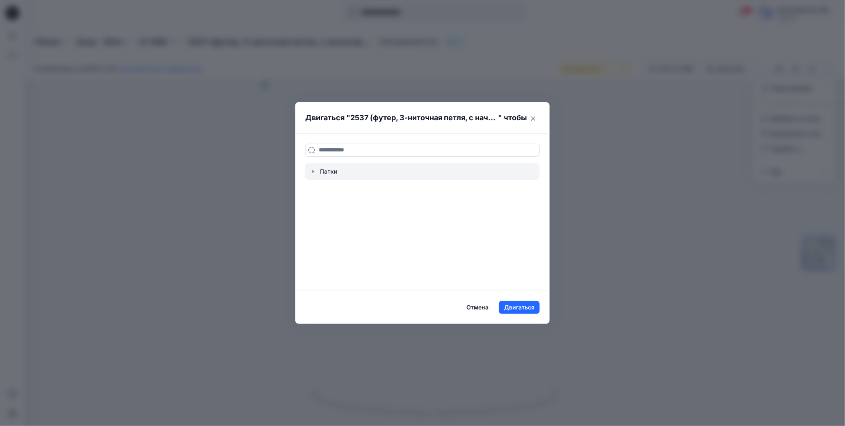
click at [324, 177] on div at bounding box center [422, 171] width 235 height 16
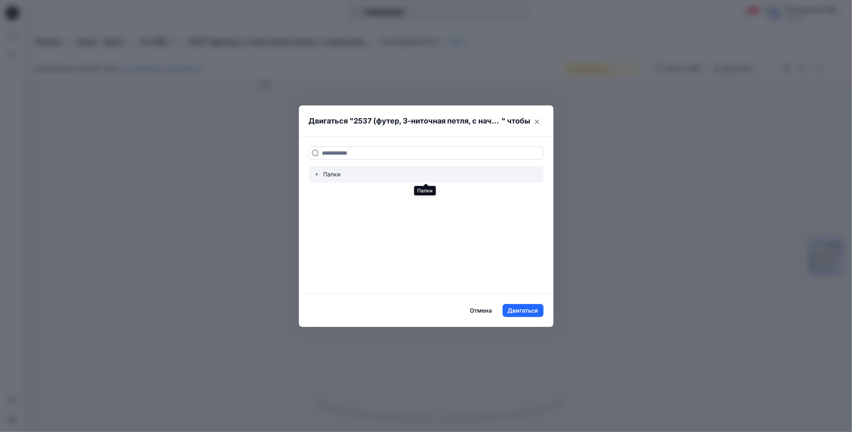
click at [328, 175] on div at bounding box center [426, 174] width 235 height 16
click at [343, 175] on div at bounding box center [426, 174] width 235 height 16
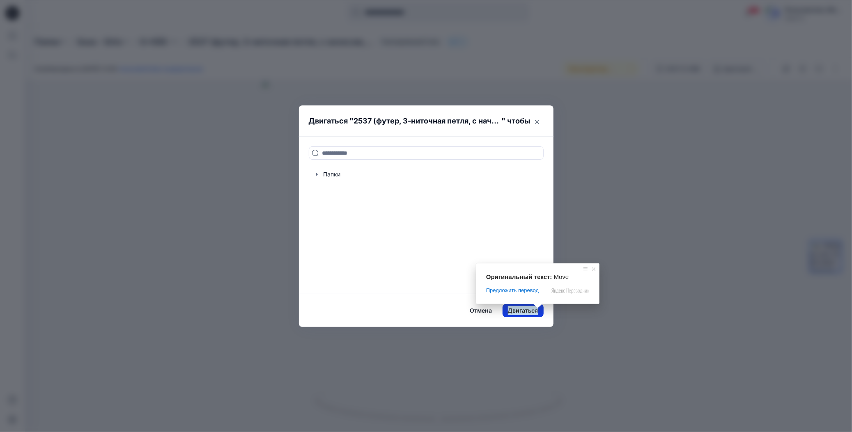
click at [542, 312] on footer "Отмена Двигаться" at bounding box center [426, 310] width 254 height 33
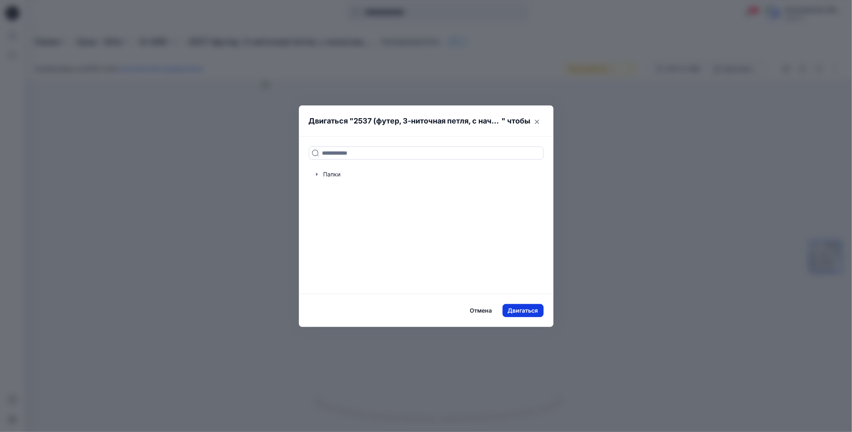
click at [539, 312] on button "Двигаться" at bounding box center [522, 310] width 41 height 13
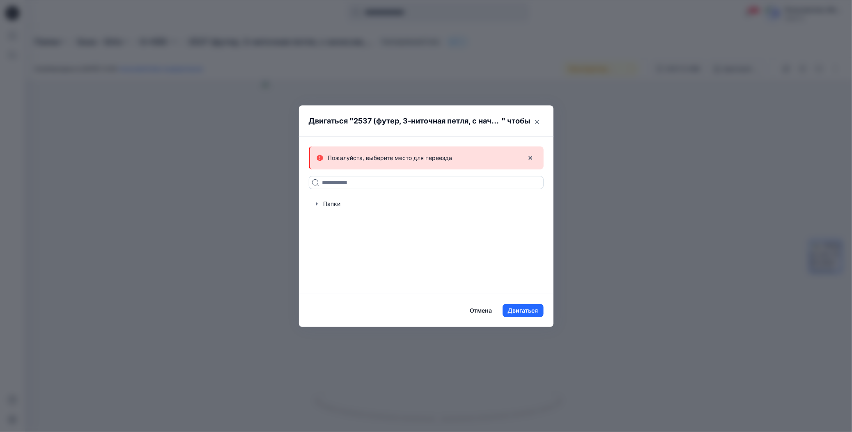
click at [342, 182] on input at bounding box center [426, 182] width 235 height 13
click at [477, 310] on ya-tr-span "Отмена" at bounding box center [481, 310] width 22 height 9
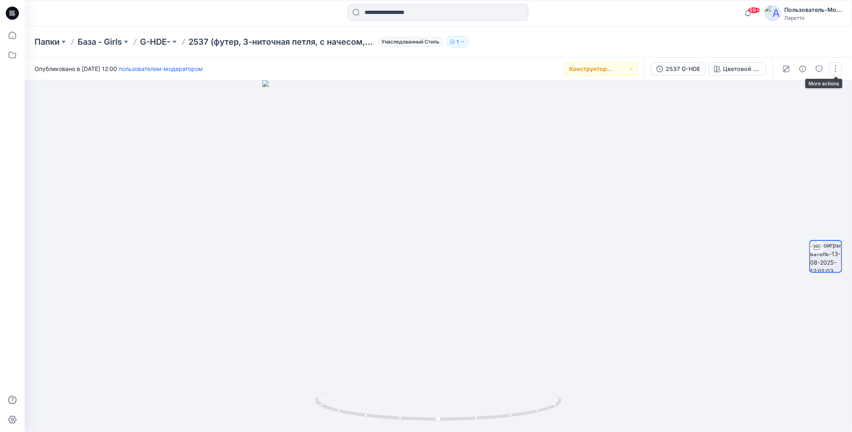
click at [837, 67] on button "button" at bounding box center [835, 68] width 13 height 13
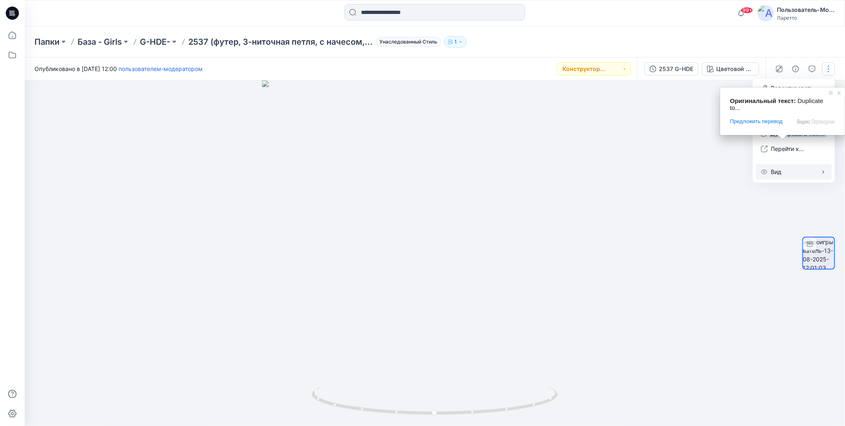
click at [780, 173] on ya-tr-span "Вид" at bounding box center [776, 171] width 11 height 7
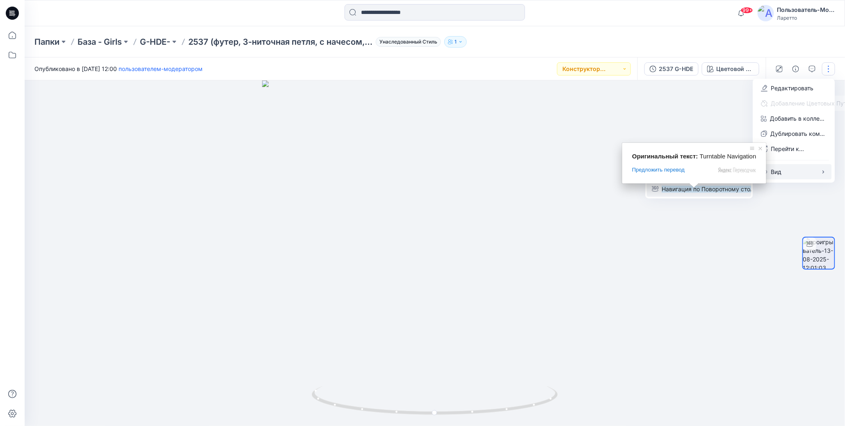
click at [693, 190] on ya-tr-span "Навигация по Поворотному столу" at bounding box center [709, 189] width 95 height 7
click at [692, 191] on ya-tr-span "Навигация по Поворотному столу" at bounding box center [709, 189] width 95 height 7
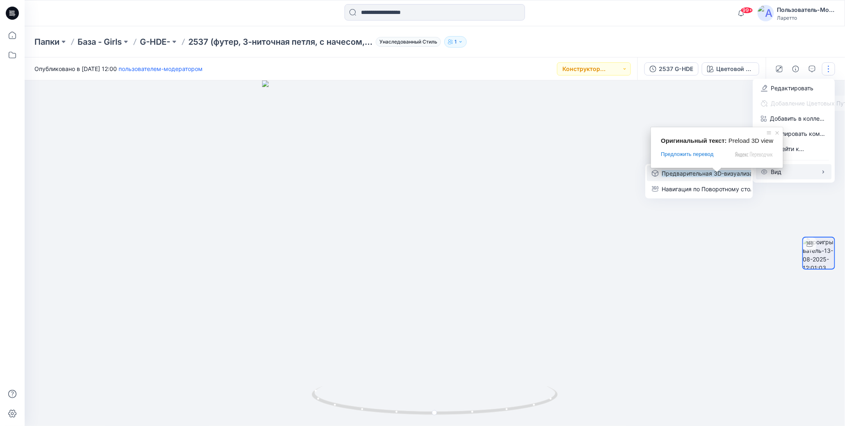
click at [711, 174] on body "99+ Уведомления Ваш стиль 2537 (футер с 3-ниточной петлей, с начесом, хлопок 80…" at bounding box center [422, 213] width 845 height 426
click at [718, 192] on ya-tr-span "Навигация по Поворотному столу" at bounding box center [709, 189] width 95 height 7
click at [733, 41] on div "Папки База - Girls G-HDE- 2537 (футер, 3-ниточная петля, с начесом, хлопок 80 %…" at bounding box center [402, 41] width 737 height 11
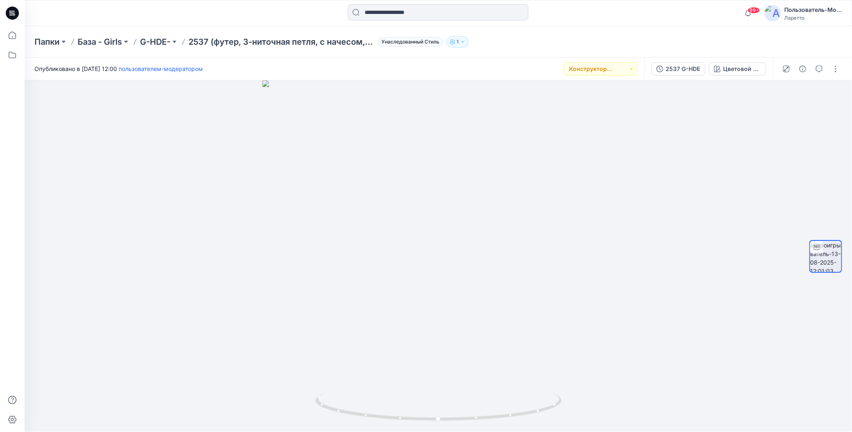
click at [609, 41] on div "Папки База - Girls G-HDE- 2537 (футер, 3-ниточная петля, с начесом, хлопок 80 %…" at bounding box center [405, 41] width 743 height 11
click at [837, 71] on button "button" at bounding box center [835, 68] width 13 height 13
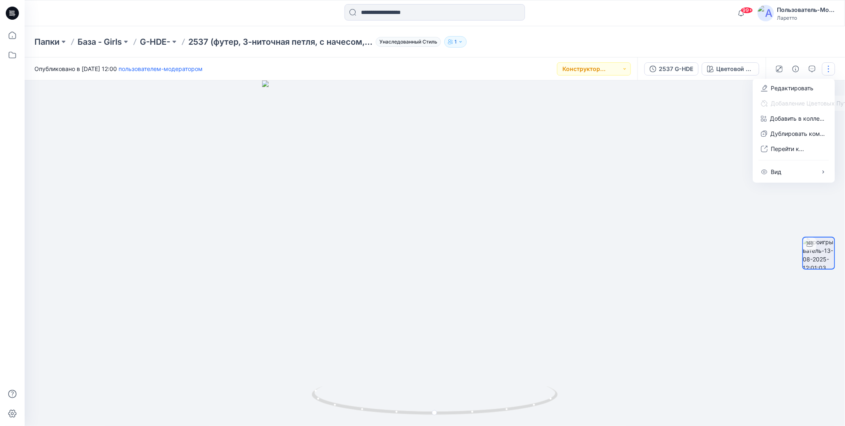
click at [684, 41] on div "Папки База - Girls G-HDE- 2537 (футер, 3-ниточная петля, с начесом, хлопок 80 %…" at bounding box center [402, 41] width 737 height 11
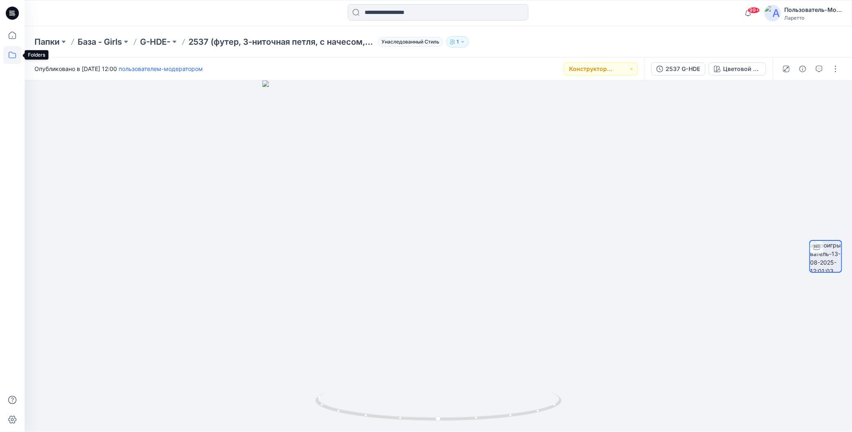
click at [12, 55] on icon at bounding box center [12, 55] width 18 height 18
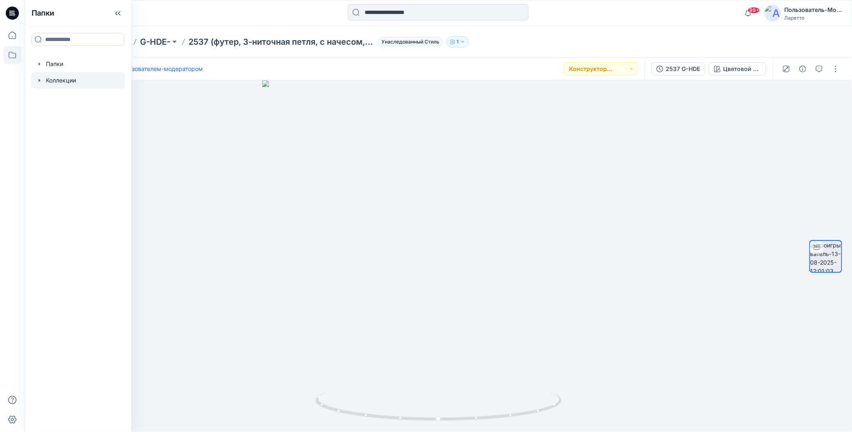
click at [69, 79] on div at bounding box center [78, 80] width 94 height 16
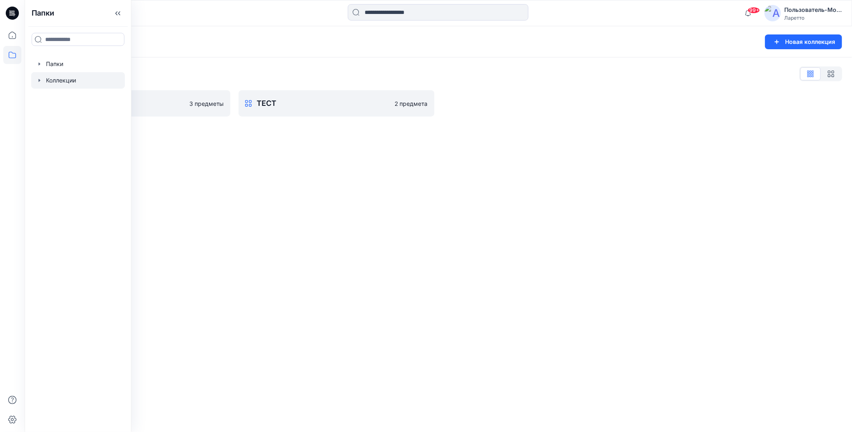
click at [298, 148] on div "Коллекции Новая коллекция Список Коллекций тест 3 предметы ТЕСТ 2 предмета" at bounding box center [438, 229] width 827 height 406
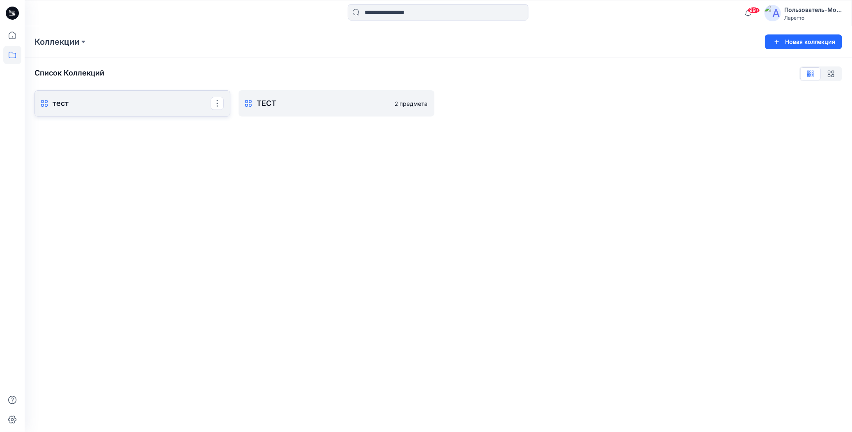
click at [140, 109] on p "тест" at bounding box center [132, 103] width 158 height 11
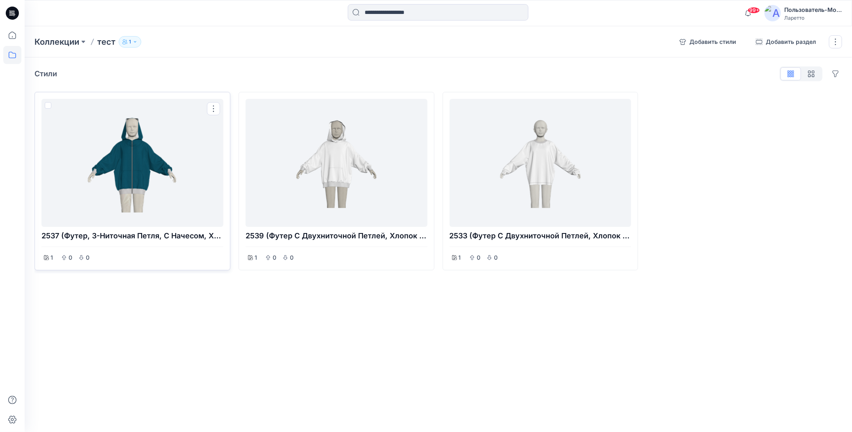
click at [142, 179] on div at bounding box center [132, 162] width 175 height 121
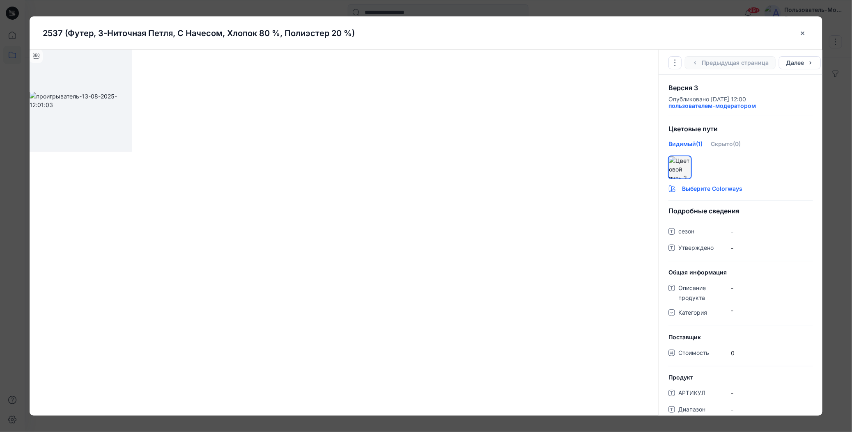
click at [729, 188] on ya-tr-span "Выберите Colorways" at bounding box center [712, 188] width 60 height 9
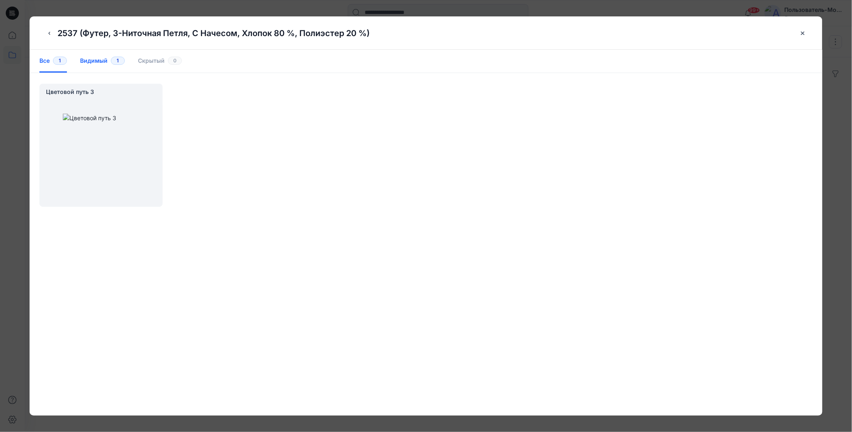
click at [97, 60] on ya-tr-span "Видимый" at bounding box center [93, 60] width 27 height 9
click at [48, 57] on ya-tr-span "Все" at bounding box center [44, 60] width 10 height 9
click at [45, 60] on ya-tr-span "Все" at bounding box center [44, 60] width 10 height 9
click at [56, 32] on div "2537 (футер, 3-ниточная петля, с начесом, хлопок 80 %, полиэстер 20 %)" at bounding box center [420, 33] width 754 height 13
click at [48, 34] on icon "button" at bounding box center [49, 33] width 7 height 7
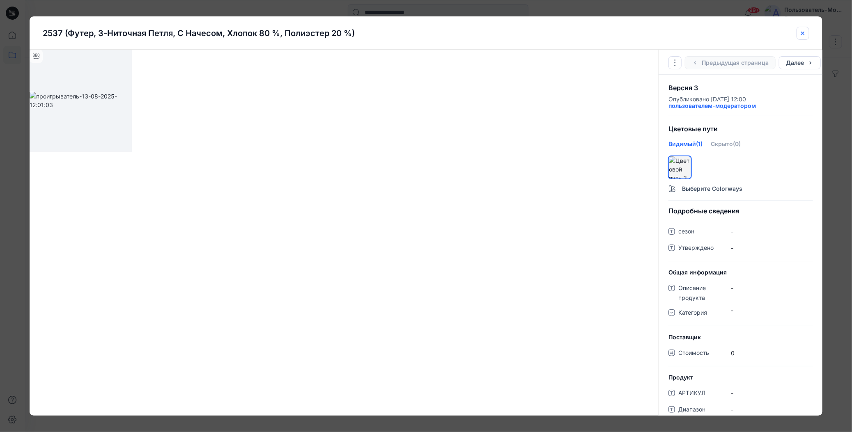
click at [804, 33] on icon "закрыть-btn" at bounding box center [802, 33] width 7 height 7
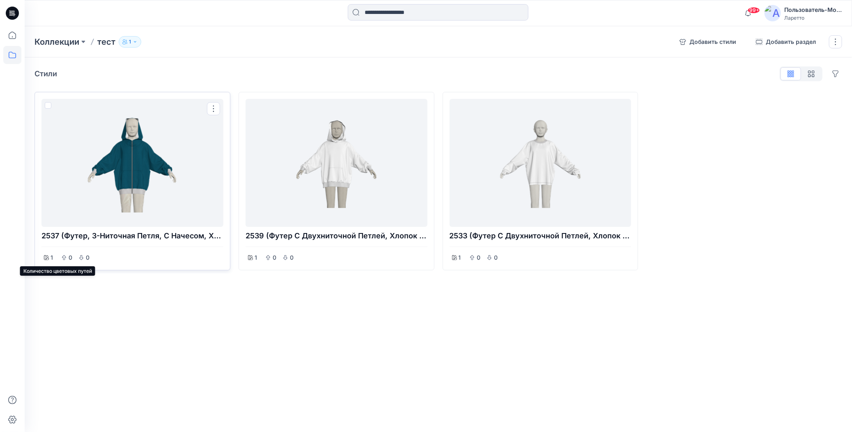
click at [48, 258] on icon at bounding box center [46, 257] width 5 height 5
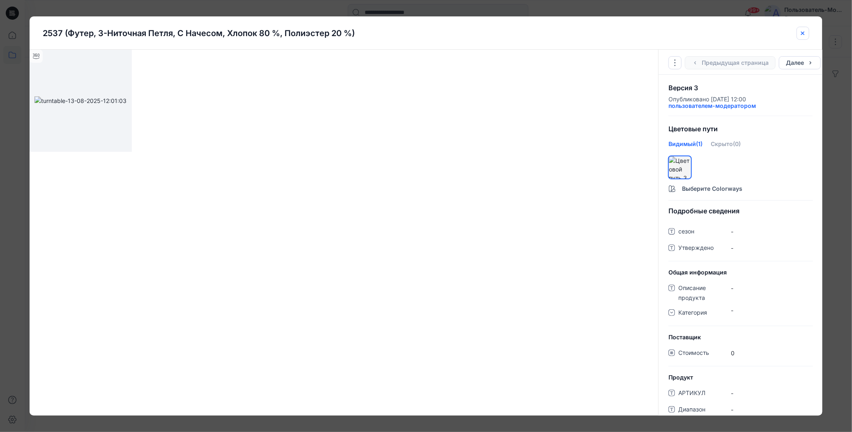
click at [802, 33] on icon "закрыть-btn" at bounding box center [802, 33] width 7 height 7
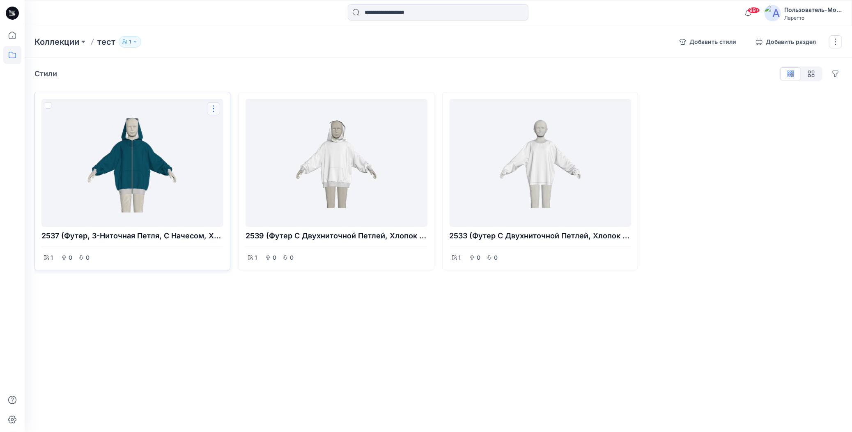
click at [212, 108] on button "Опции" at bounding box center [213, 108] width 13 height 13
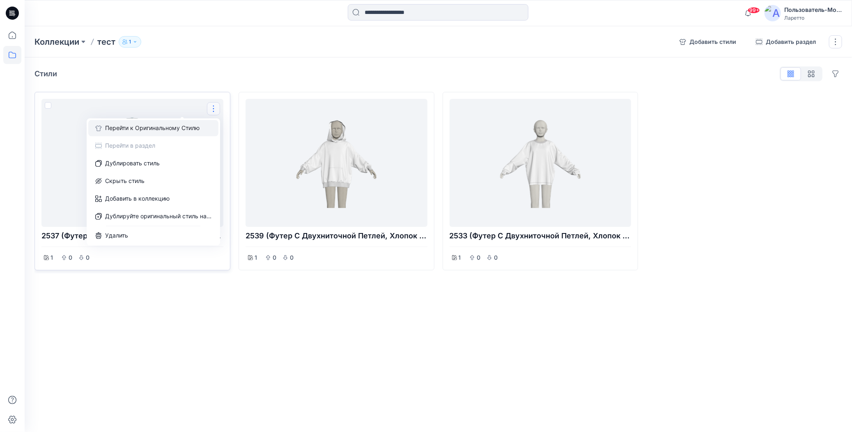
click at [178, 126] on ya-tr-span "Перейти к Оригинальному Стилю" at bounding box center [152, 128] width 94 height 9
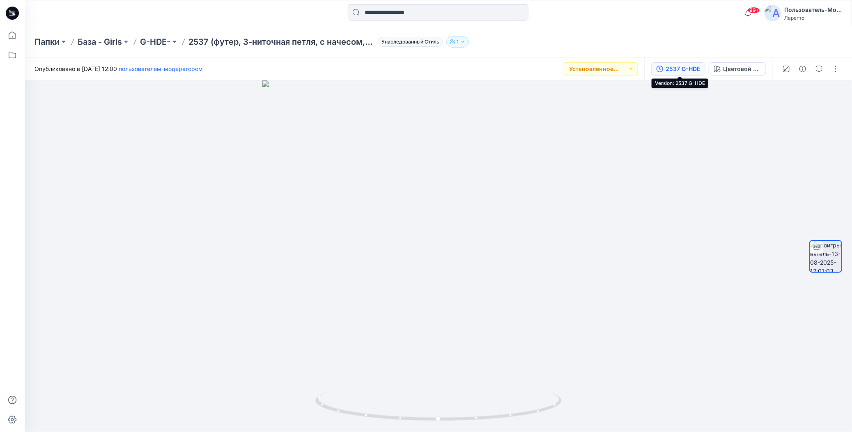
click at [680, 69] on ya-tr-span "2537 G-HDE" at bounding box center [682, 68] width 34 height 7
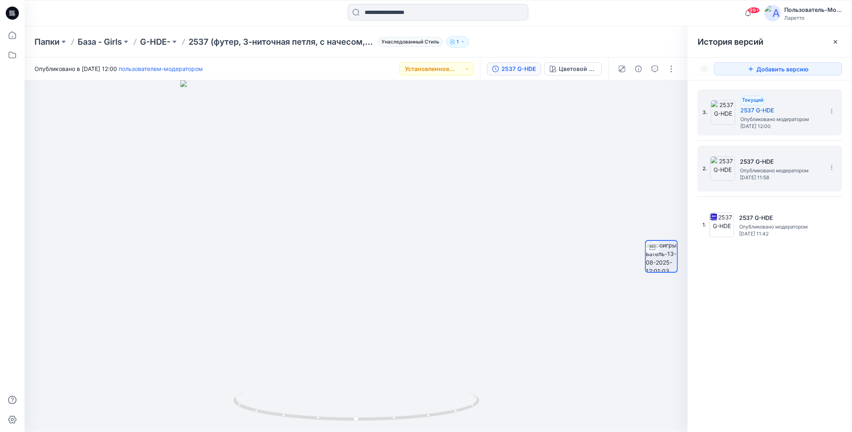
click at [773, 165] on h5 "2537 G-HDE" at bounding box center [781, 162] width 82 height 10
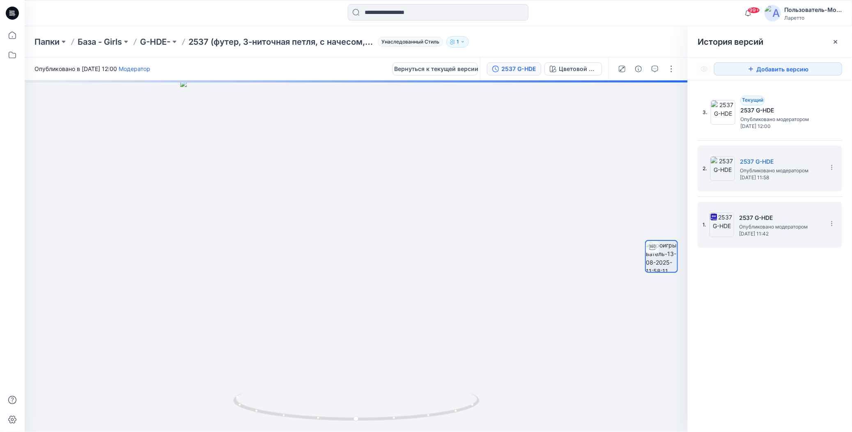
click at [763, 219] on h5 "2537 G-HDE" at bounding box center [780, 218] width 82 height 10
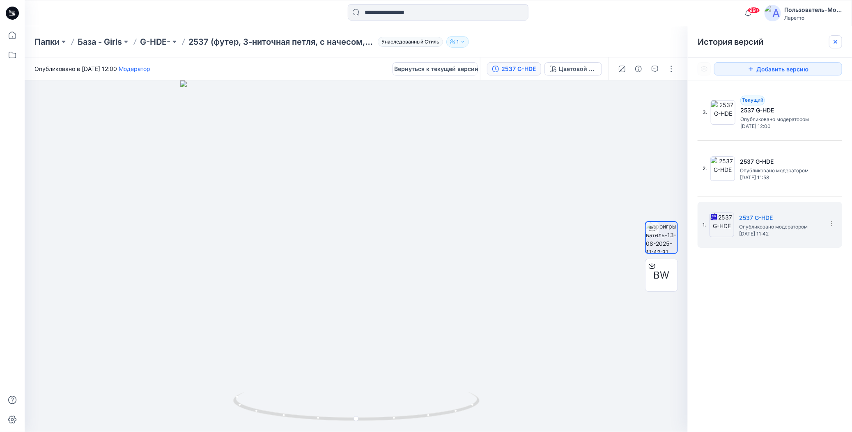
click at [835, 40] on icon at bounding box center [835, 42] width 7 height 7
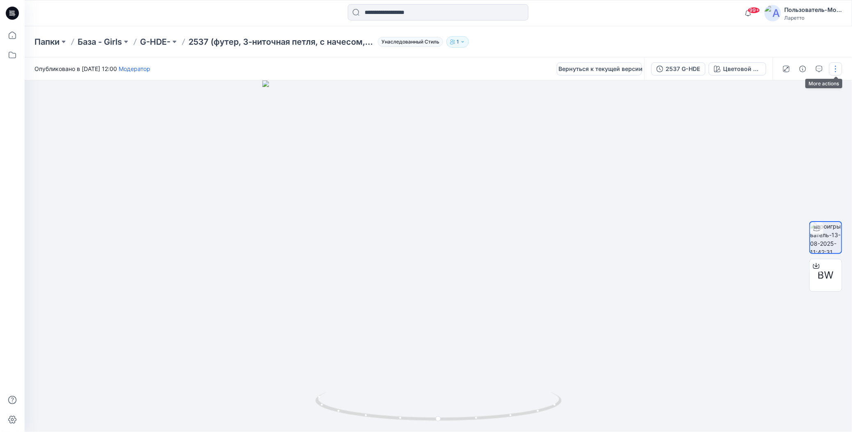
click at [834, 72] on button "button" at bounding box center [835, 68] width 13 height 13
click at [786, 32] on div "Папки База - Girls G-HDE- 2537 (футер, 3-ниточная петля, с начесом, хлопок 80 %…" at bounding box center [438, 41] width 827 height 31
click at [787, 69] on icon "button" at bounding box center [786, 68] width 4 height 4
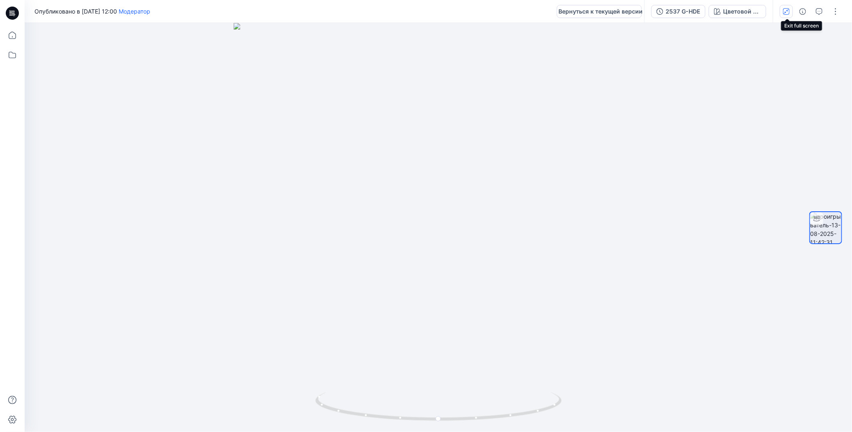
click at [784, 12] on icon "button" at bounding box center [786, 11] width 7 height 7
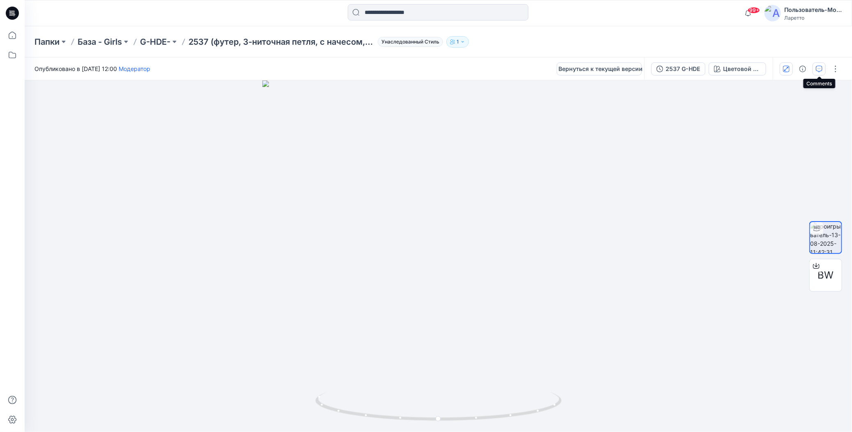
click at [821, 69] on icon "button" at bounding box center [818, 69] width 7 height 7
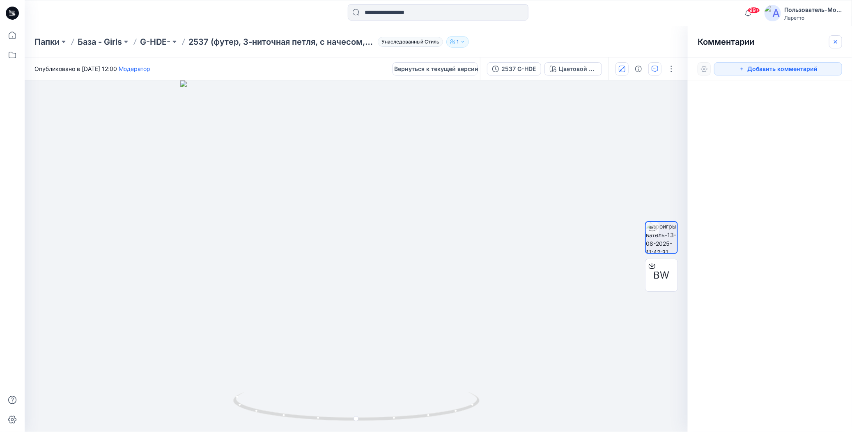
click at [833, 43] on icon "button" at bounding box center [835, 42] width 7 height 7
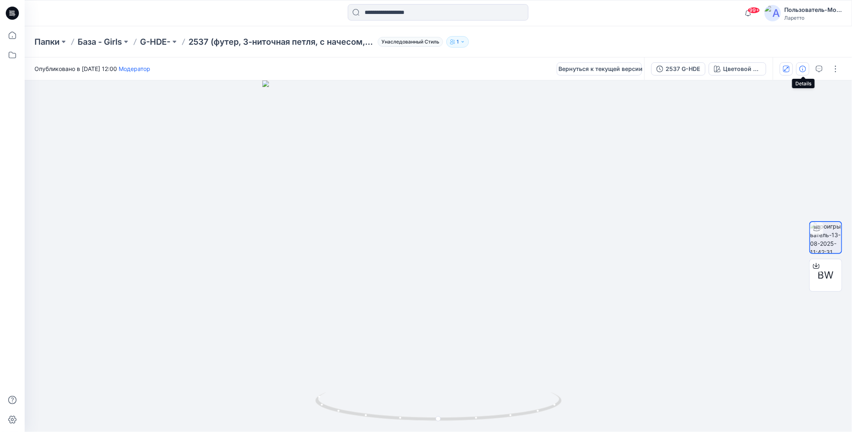
click at [805, 69] on icon "button" at bounding box center [802, 69] width 7 height 7
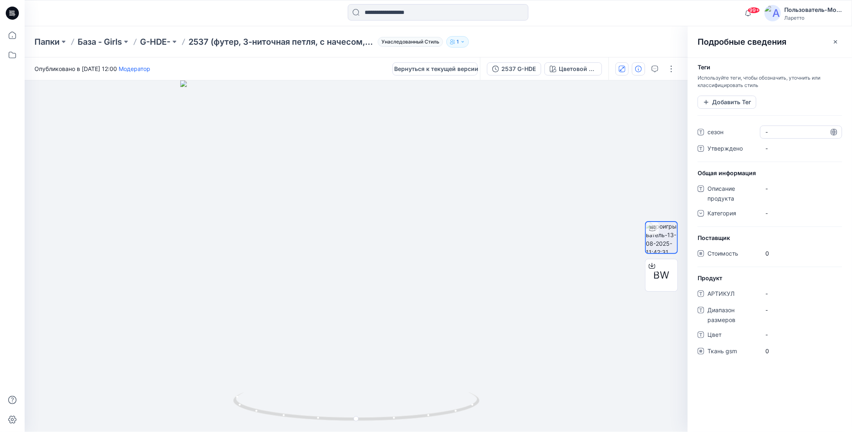
click at [774, 131] on span "-" at bounding box center [800, 132] width 71 height 9
click at [767, 148] on span "-" at bounding box center [800, 148] width 71 height 9
click at [834, 147] on icon at bounding box center [833, 148] width 7 height 7
click at [770, 211] on div "-" at bounding box center [771, 213] width 12 height 9
click at [782, 278] on div "Для детей" at bounding box center [800, 281] width 79 height 16
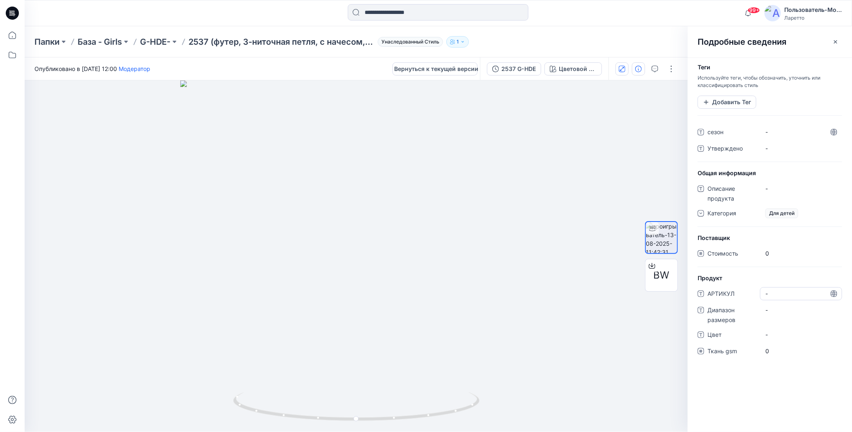
click at [765, 295] on "-" at bounding box center [800, 293] width 71 height 9
type textarea "****"
click at [772, 307] on Range "-" at bounding box center [800, 310] width 71 height 9
type textarea "******"
click at [765, 333] on span "-" at bounding box center [800, 334] width 71 height 9
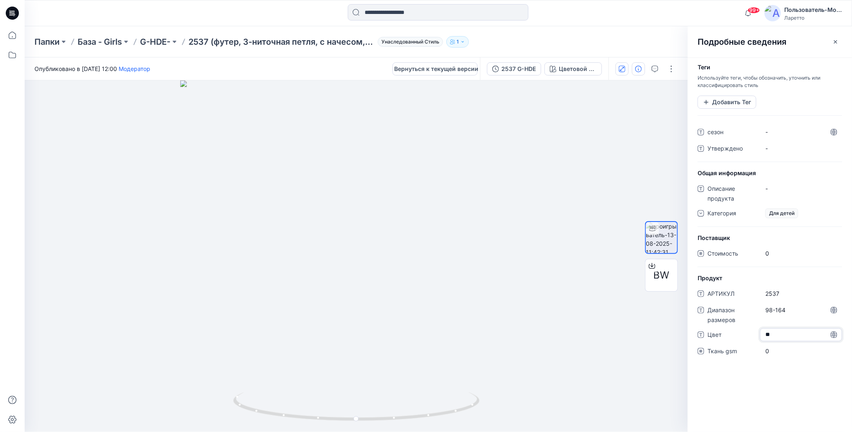
type textarea "*"
type textarea "*****"
click at [766, 349] on gsm "0" at bounding box center [800, 351] width 71 height 9
type input "***"
click at [747, 389] on div "Теги Используйте теги, чтобы обозначить, уточнить или классифицировать стиль До…" at bounding box center [769, 244] width 164 height 375
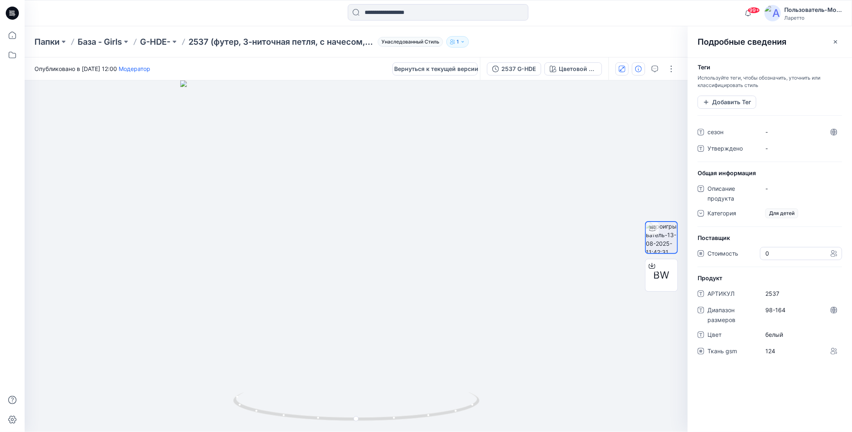
click at [769, 252] on span "0" at bounding box center [800, 253] width 71 height 9
type input "****"
click at [761, 388] on div "Теги Используйте теги, чтобы обозначить, уточнить или классифицировать стиль До…" at bounding box center [769, 244] width 164 height 375
click at [769, 151] on span "-" at bounding box center [800, 148] width 71 height 9
type textarea "*"
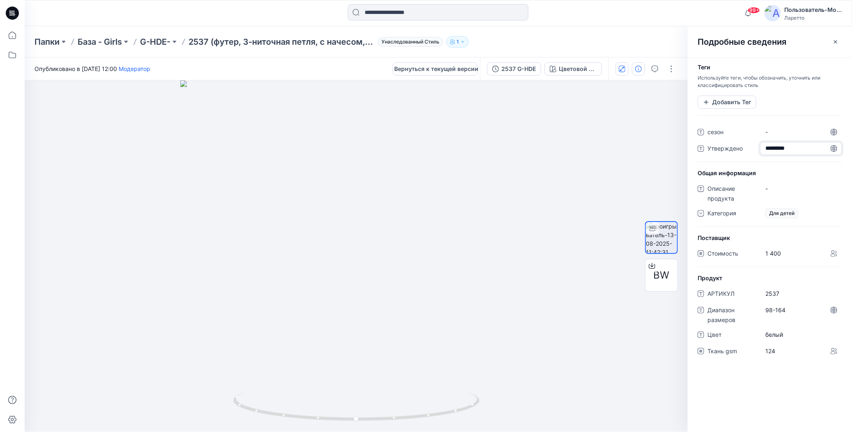
type textarea "**********"
click at [768, 132] on span "-" at bounding box center [800, 132] width 71 height 9
type textarea "*****"
click at [797, 115] on hr at bounding box center [769, 115] width 144 height 0
click at [712, 100] on ya-tr-span "Добавить Тег" at bounding box center [731, 102] width 39 height 9
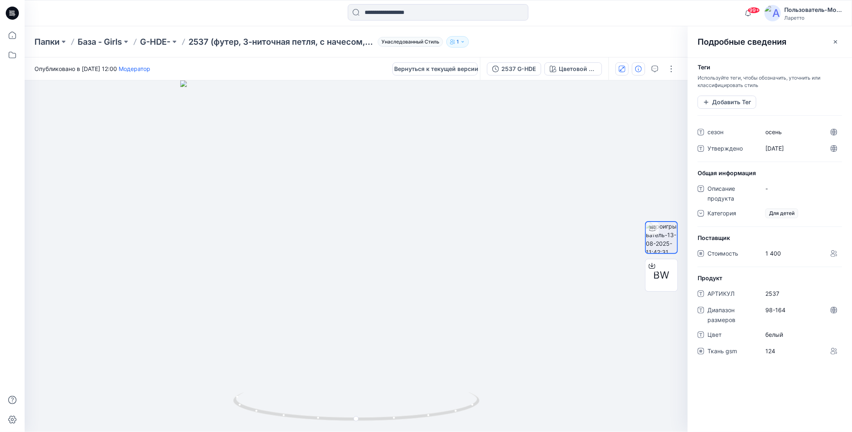
click at [791, 95] on div "Теги Используйте теги, чтобы обозначить, уточнить или классифицировать стиль До…" at bounding box center [769, 93] width 164 height 58
click at [837, 42] on icon "button" at bounding box center [835, 42] width 7 height 7
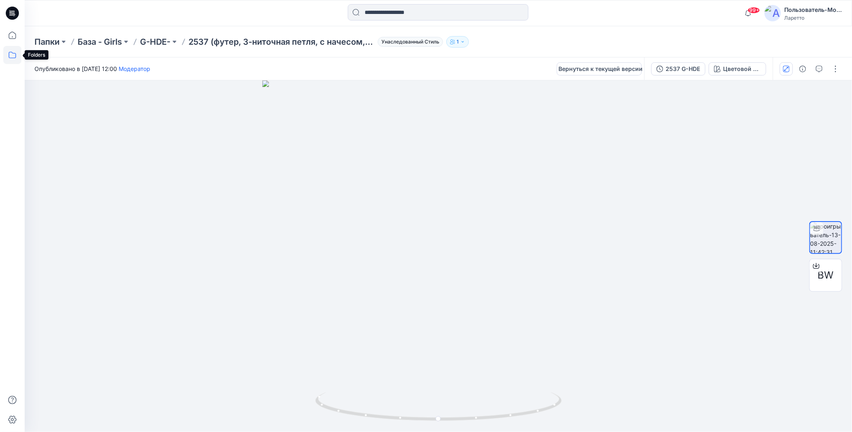
click at [15, 55] on icon at bounding box center [12, 55] width 18 height 18
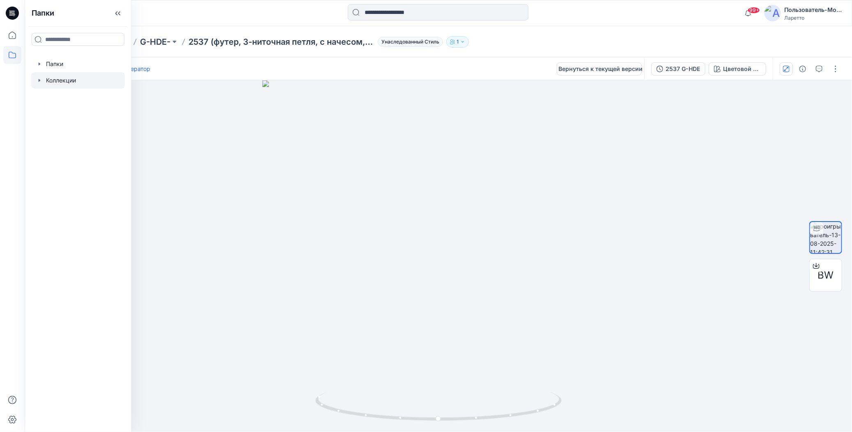
click at [48, 79] on div at bounding box center [78, 80] width 94 height 16
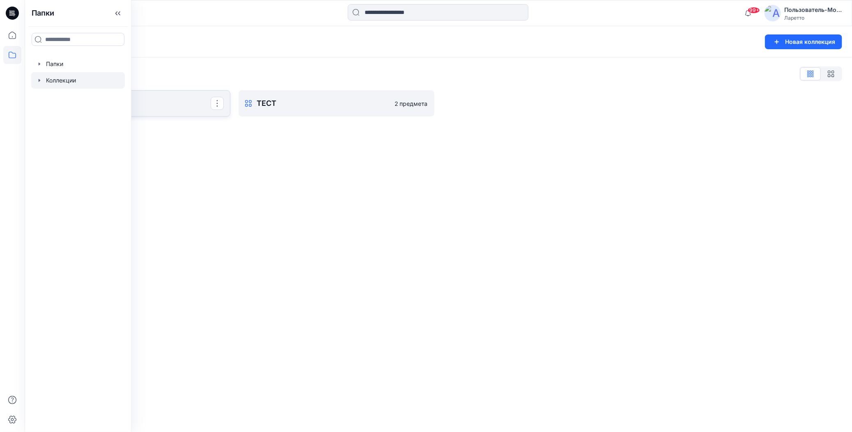
click at [162, 98] on p "тест" at bounding box center [132, 103] width 158 height 11
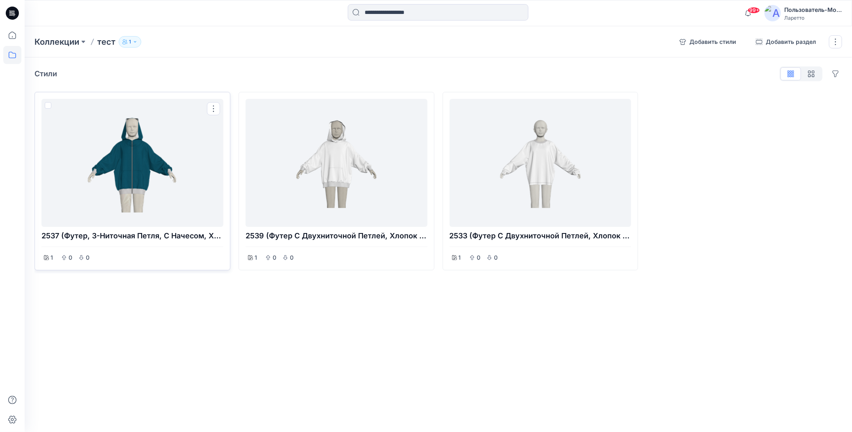
click at [153, 160] on div at bounding box center [132, 162] width 175 height 121
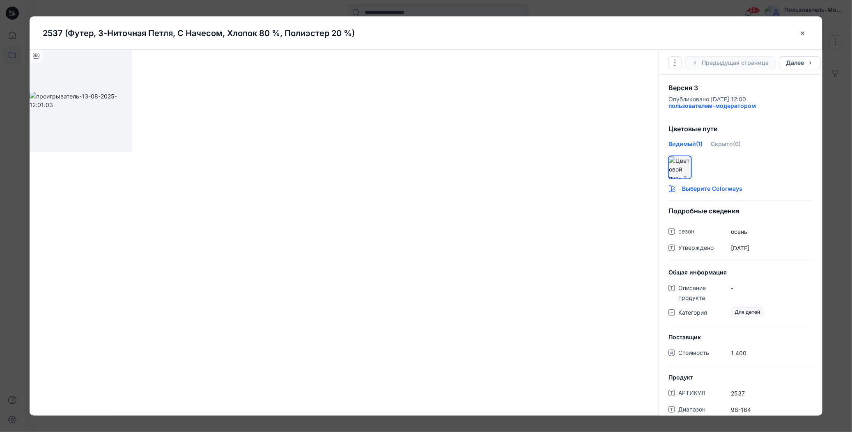
click at [726, 186] on button "Выберите Colorways" at bounding box center [740, 187] width 164 height 13
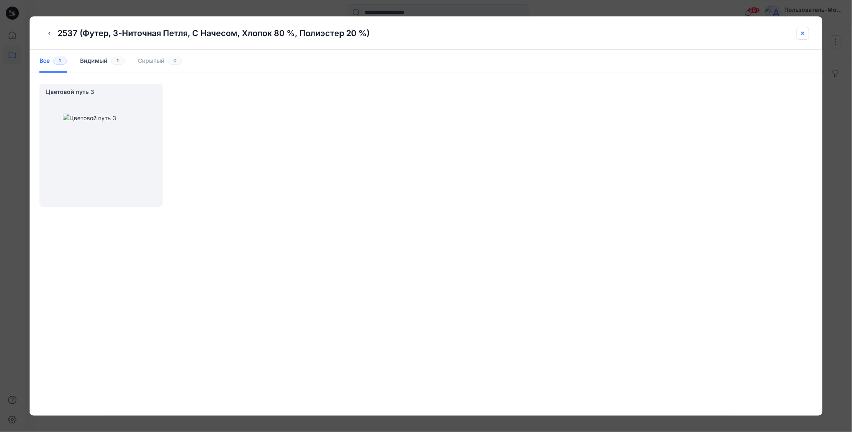
click at [802, 33] on icon "закрыть-btn" at bounding box center [802, 33] width 3 height 3
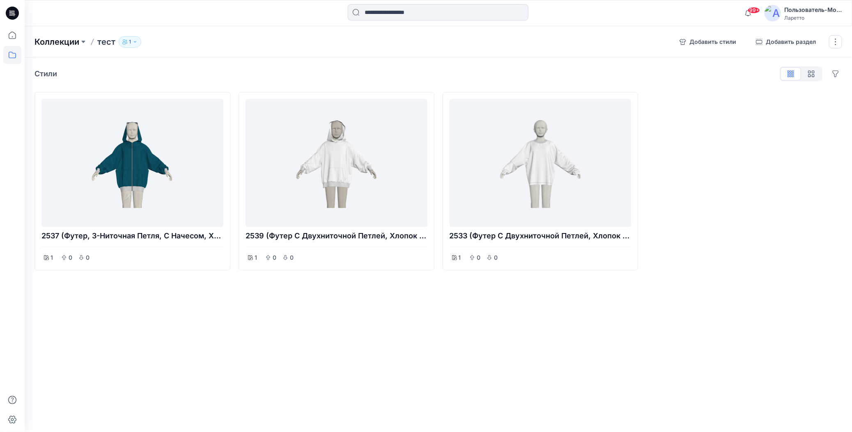
click at [62, 46] on ya-tr-span "Коллекции" at bounding box center [56, 42] width 45 height 10
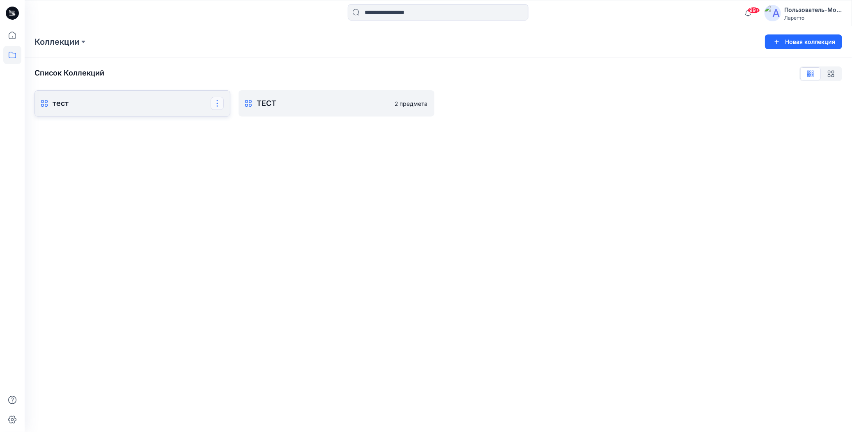
click at [215, 102] on button "button" at bounding box center [217, 103] width 13 height 13
click at [189, 177] on button "Удалить коллекцию" at bounding box center [177, 178] width 89 height 15
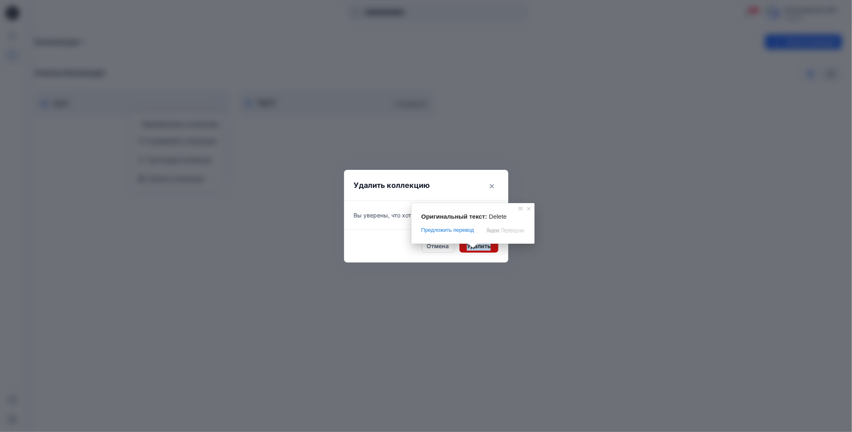
click at [475, 247] on body "99+ Уведомления Ваш стиль 2537 (футер с 3-ниточной петлей, с начесом, хлопок 80…" at bounding box center [426, 216] width 852 height 432
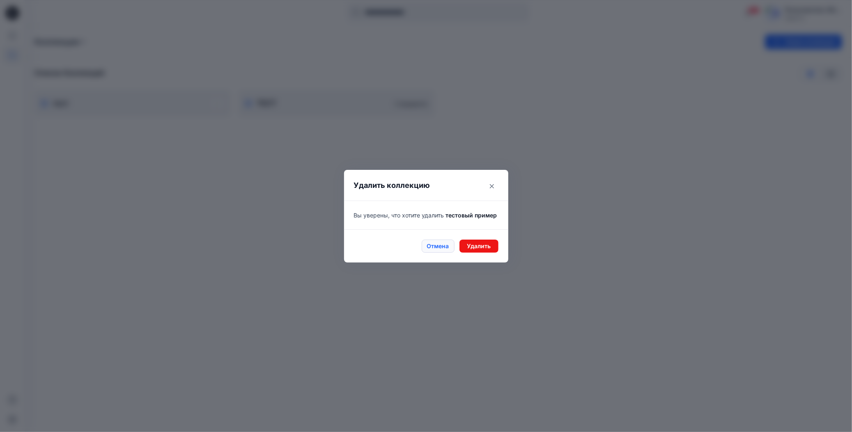
click at [438, 250] on ya-tr-span "Отмена" at bounding box center [438, 246] width 22 height 9
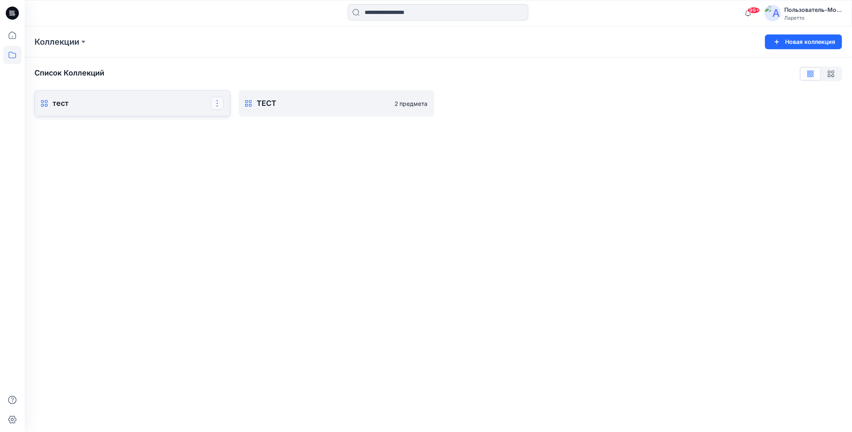
click at [221, 104] on button "button" at bounding box center [217, 103] width 13 height 13
click at [208, 157] on button "Настоящая коллекция" at bounding box center [177, 159] width 89 height 15
click at [219, 103] on button "button" at bounding box center [217, 103] width 13 height 13
click at [142, 179] on icon "button" at bounding box center [141, 178] width 7 height 7
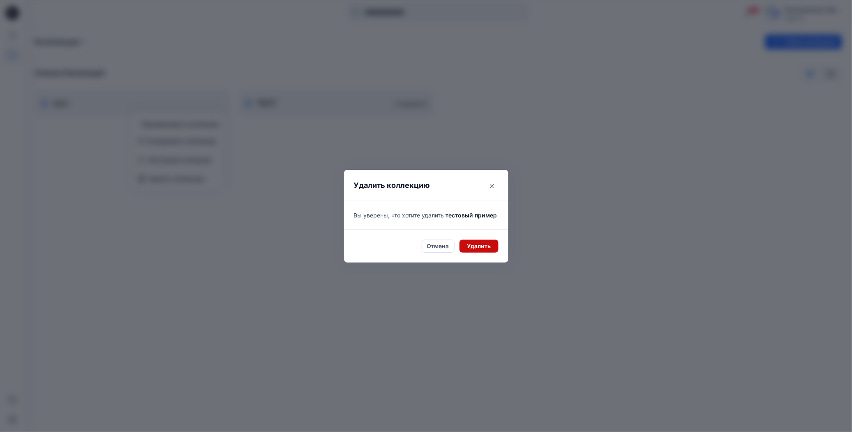
click at [465, 253] on button "Удалить" at bounding box center [478, 246] width 39 height 13
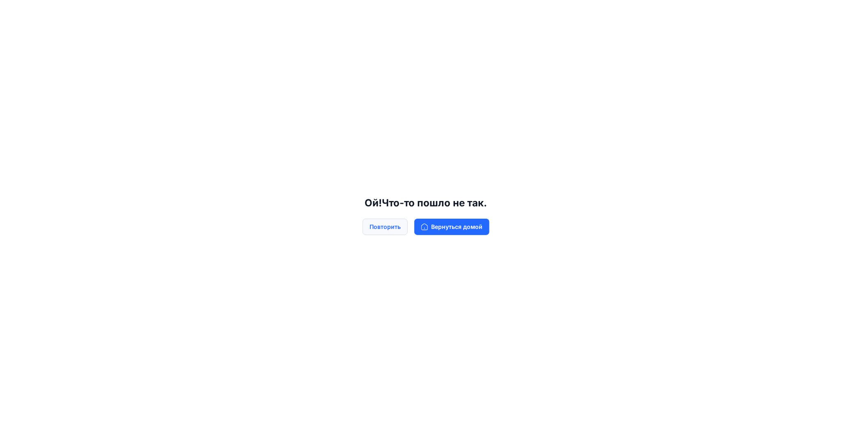
click at [399, 229] on ya-tr-span "Повторить" at bounding box center [384, 226] width 31 height 9
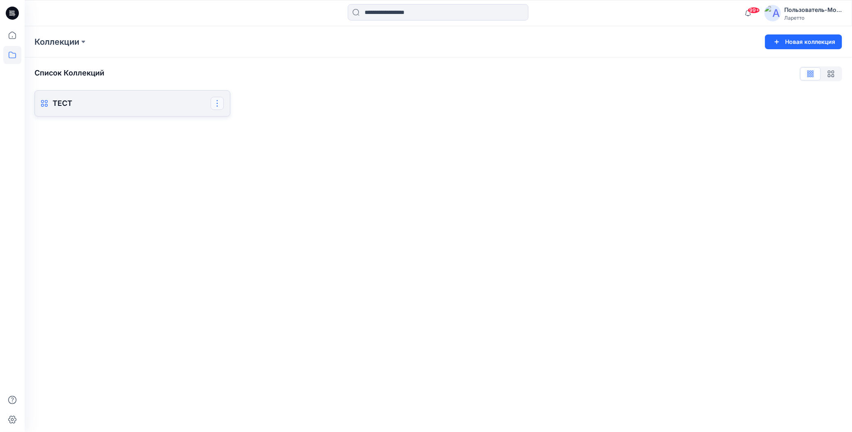
click at [219, 105] on button "button" at bounding box center [217, 103] width 13 height 13
click at [172, 176] on button "Удалить коллекцию" at bounding box center [177, 178] width 89 height 15
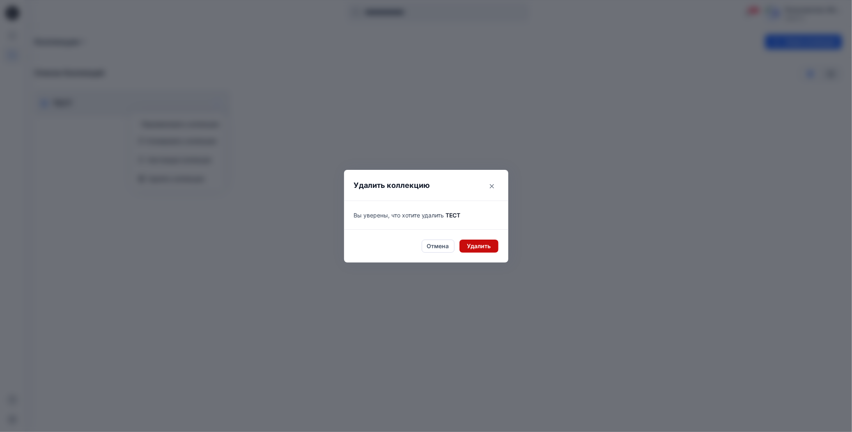
click at [463, 247] on button "Удалить" at bounding box center [478, 246] width 39 height 13
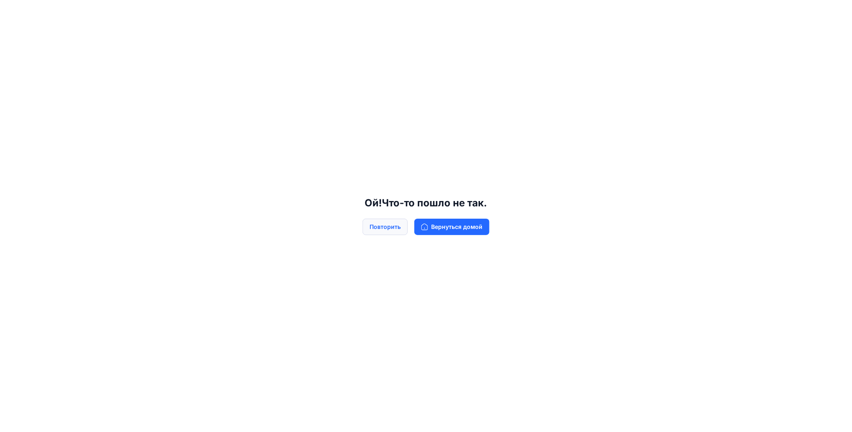
click at [399, 225] on ya-tr-span "Повторить" at bounding box center [384, 226] width 31 height 9
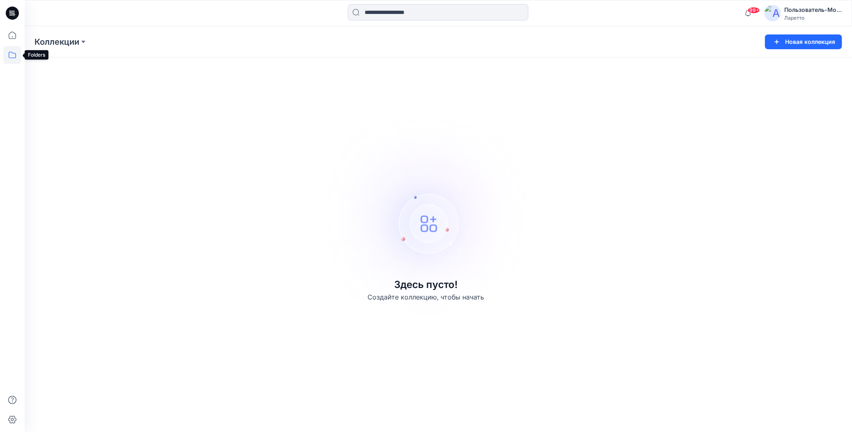
click at [12, 56] on icon at bounding box center [12, 55] width 18 height 18
click at [215, 23] on div "99+ Уведомления Ваш стиль 2537 (футер с 3-ниточной петлей, с начесом, хлопок 80…" at bounding box center [438, 13] width 827 height 26
click at [9, 16] on icon at bounding box center [12, 13] width 13 height 13
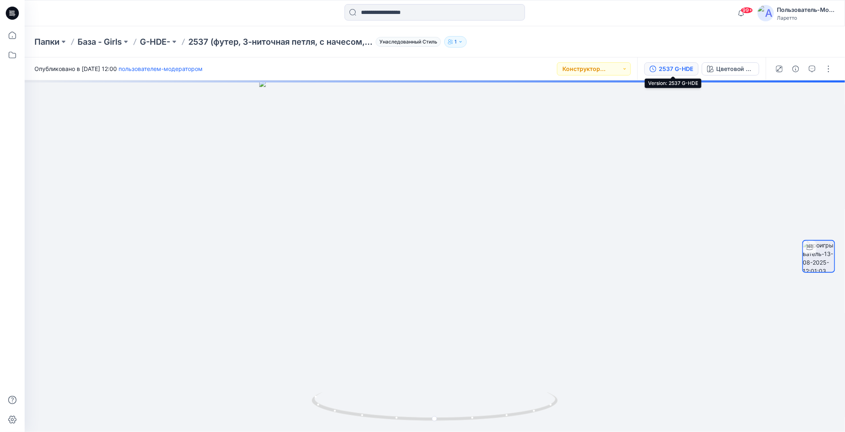
click at [685, 69] on ya-tr-span "2537 G-HDE" at bounding box center [676, 68] width 34 height 7
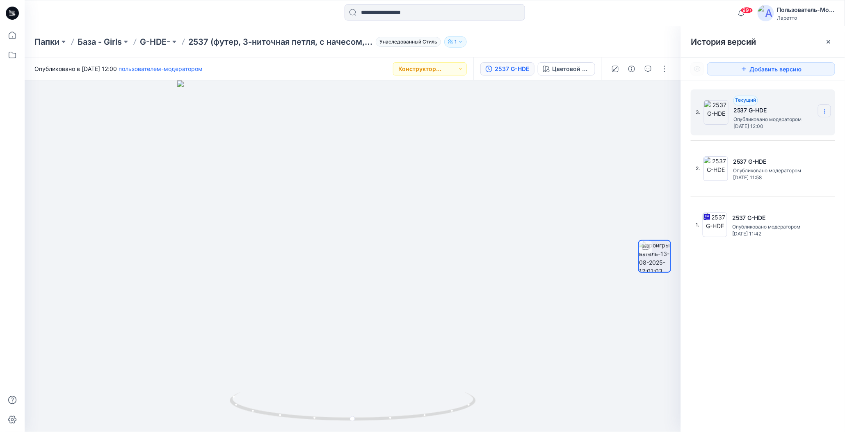
click at [826, 113] on icon at bounding box center [825, 111] width 7 height 7
click at [768, 163] on span at bounding box center [773, 160] width 11 height 5
click at [831, 107] on section at bounding box center [831, 110] width 13 height 13
click at [754, 163] on div "Удалить версию" at bounding box center [787, 164] width 95 height 16
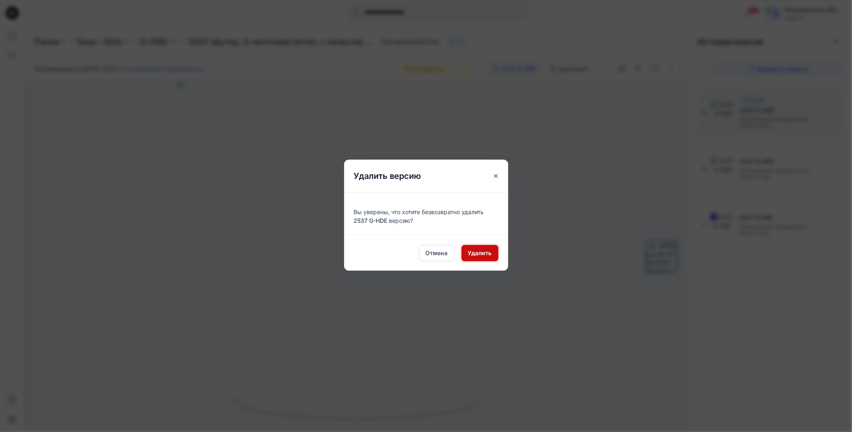
click at [466, 255] on button "Удалить" at bounding box center [479, 253] width 37 height 16
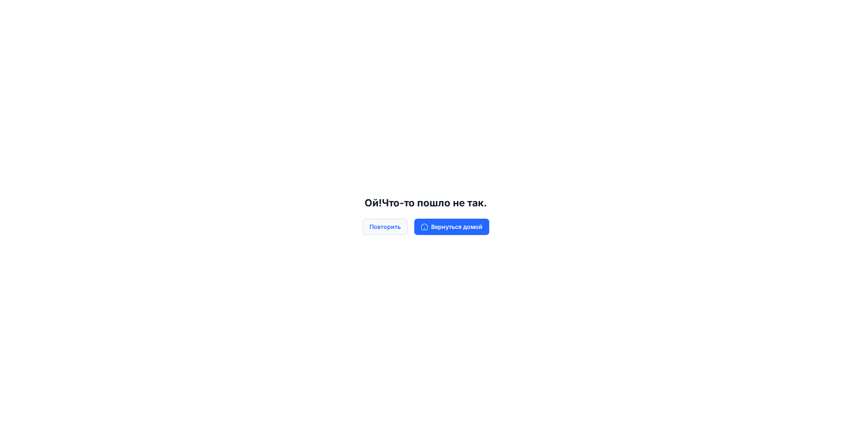
click at [398, 226] on ya-tr-span "Повторить" at bounding box center [384, 226] width 31 height 9
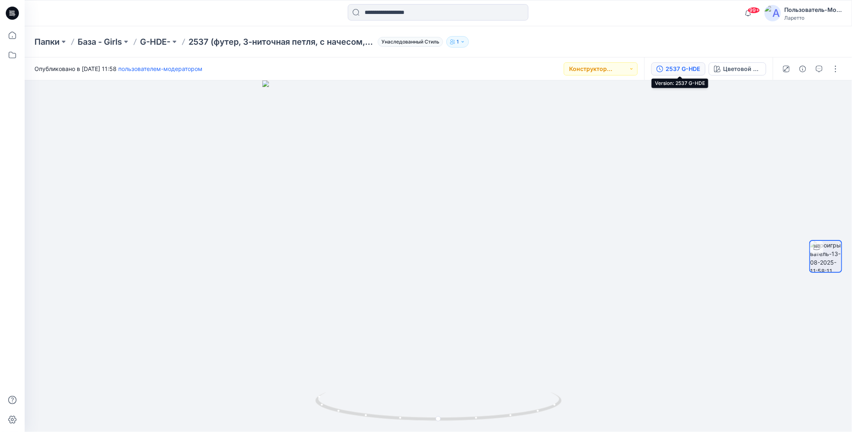
click at [681, 69] on ya-tr-span "2537 G-HDE" at bounding box center [682, 68] width 34 height 7
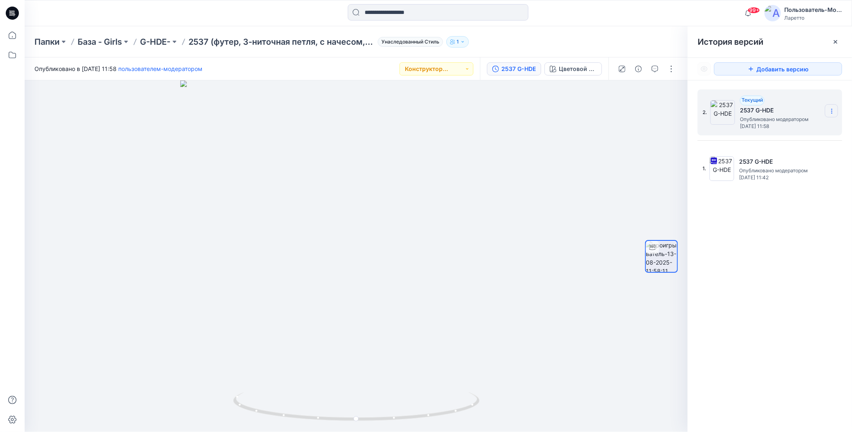
click at [831, 112] on icon at bounding box center [831, 111] width 7 height 7
click at [749, 163] on icon at bounding box center [748, 163] width 7 height 7
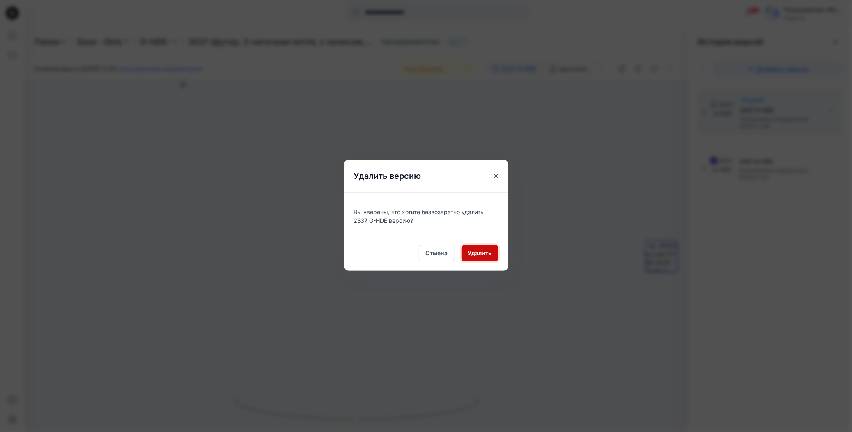
click at [465, 255] on button "Удалить" at bounding box center [479, 253] width 37 height 16
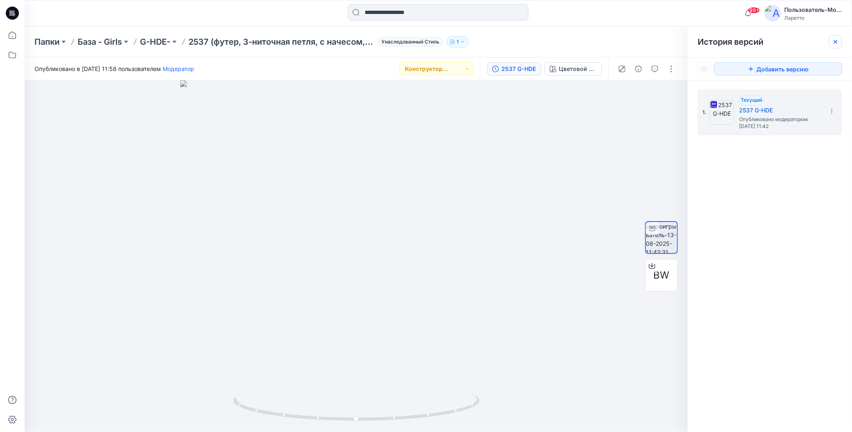
click at [837, 40] on icon at bounding box center [835, 42] width 7 height 7
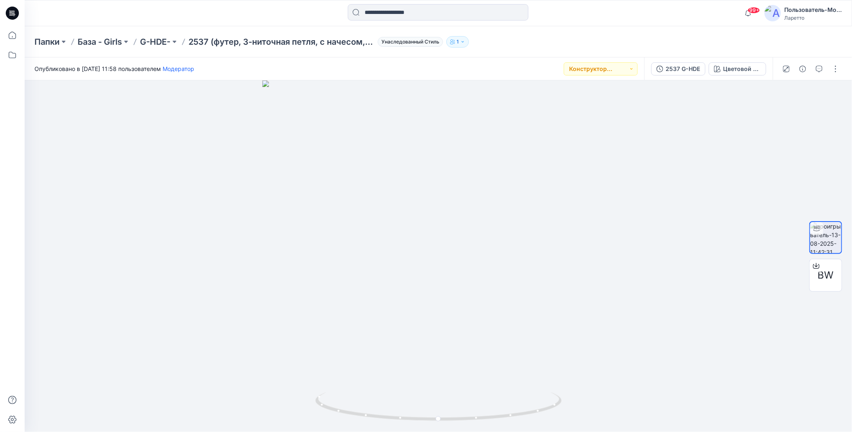
click at [639, 41] on div "Папки База - Girls G-HDE- 2537 (футер, 3-ниточная петля, с начесом, хлопок 80 %…" at bounding box center [405, 41] width 743 height 11
click at [539, 35] on div "Папки База - Girls G-HDE- 2537 (футер, 3-ниточная петля, с начесом, хлопок 80 %…" at bounding box center [438, 41] width 827 height 31
click at [625, 41] on div "Папки База - Girls G-HDE- 2537 (футер, 3-ниточная петля, с начесом, хлопок 80 %…" at bounding box center [405, 41] width 743 height 11
click at [625, 42] on div "Папки База - Girls G-HDE- 2537 (футер, 3-ниточная петля, с начесом, хлопок 80 %…" at bounding box center [405, 41] width 743 height 11
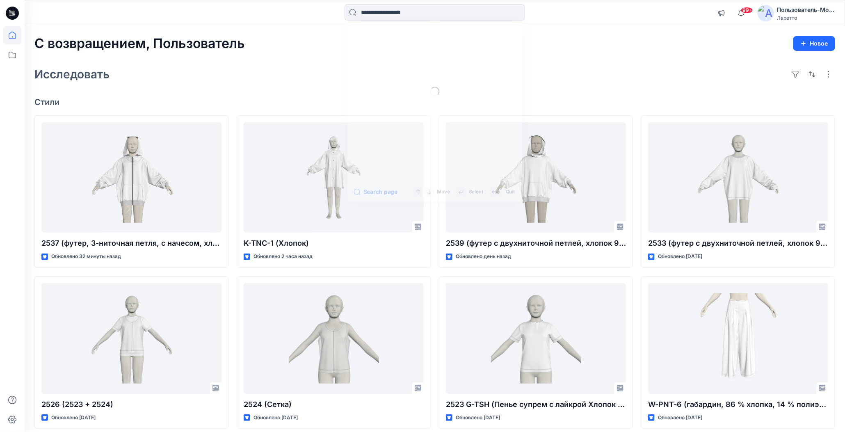
click at [373, 11] on input at bounding box center [435, 12] width 181 height 16
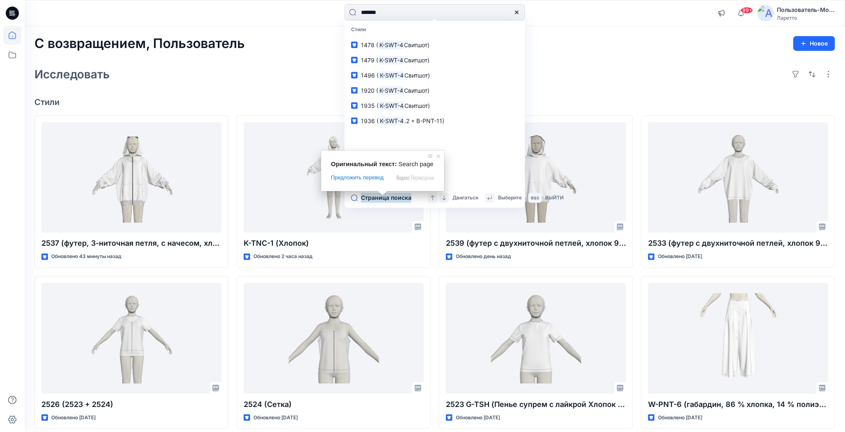
type input "*******"
click at [373, 198] on ya-tr-span "Страница поиска" at bounding box center [386, 198] width 50 height 10
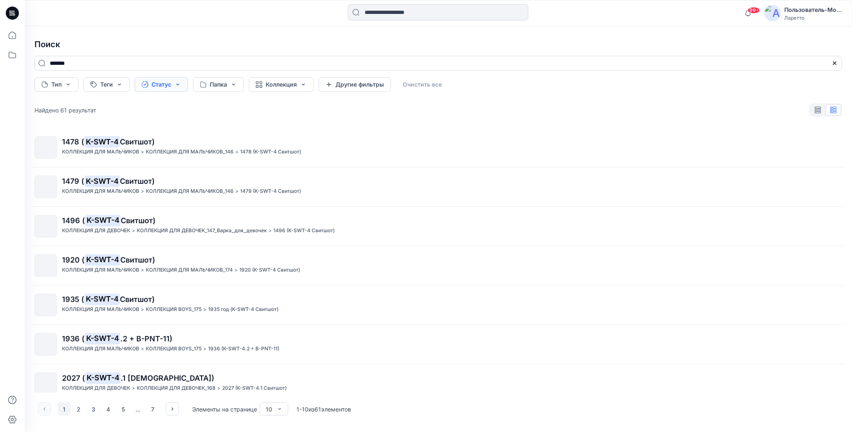
click at [182, 85] on button "Статус" at bounding box center [161, 84] width 53 height 15
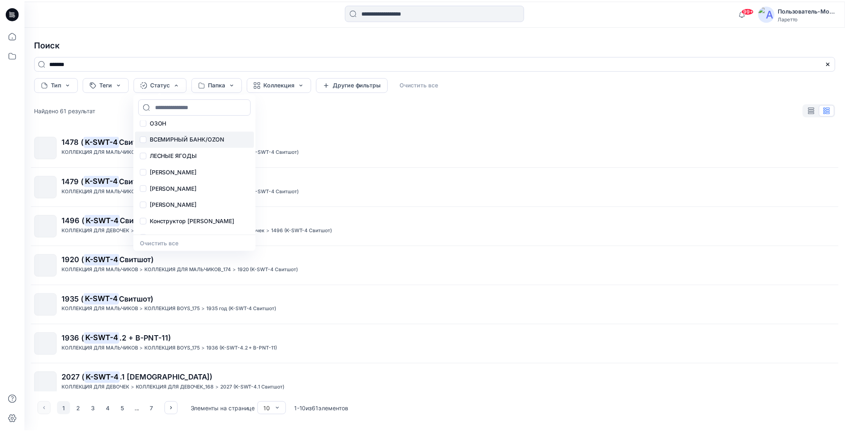
scroll to position [34, 0]
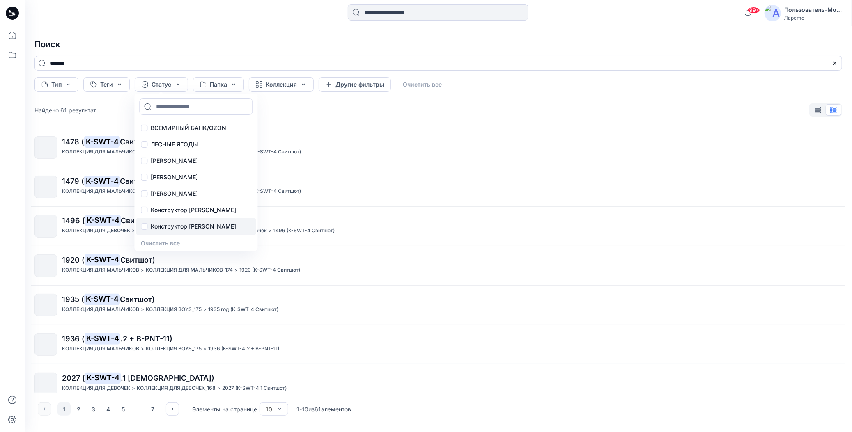
click at [191, 225] on p "Конструктор [PERSON_NAME]" at bounding box center [193, 227] width 85 height 10
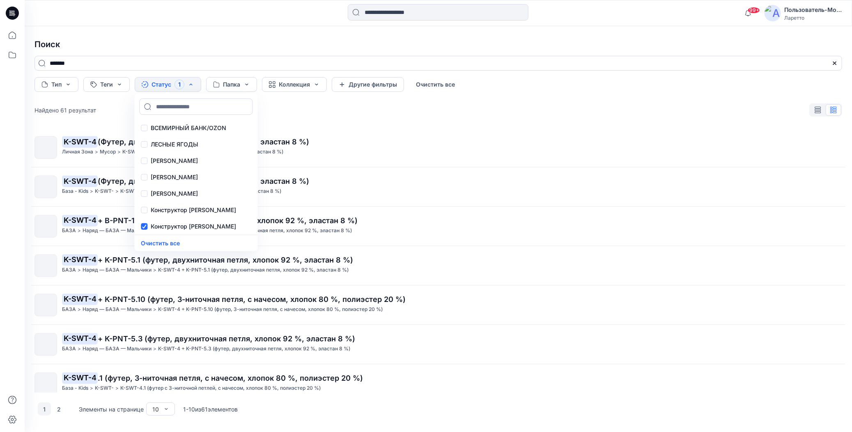
click at [235, 44] on h4 "Поиск" at bounding box center [438, 44] width 820 height 23
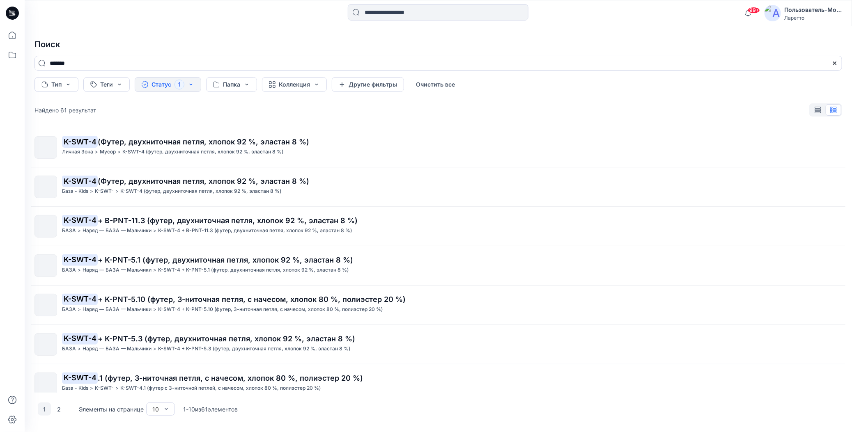
click at [12, 15] on icon at bounding box center [12, 13] width 13 height 13
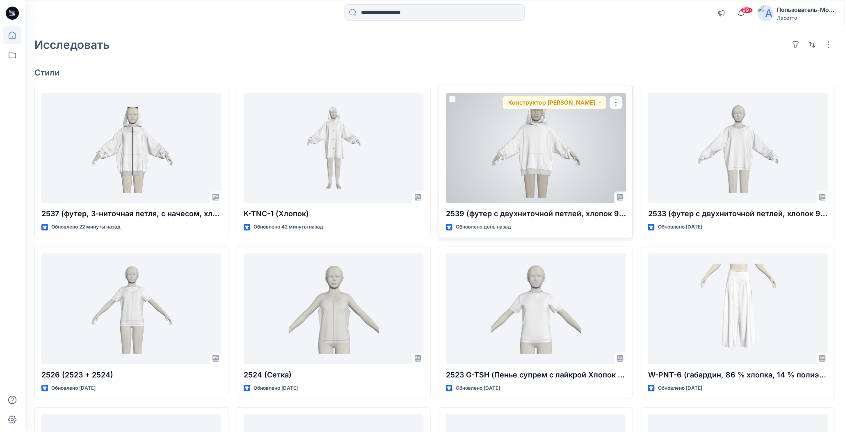
scroll to position [41, 0]
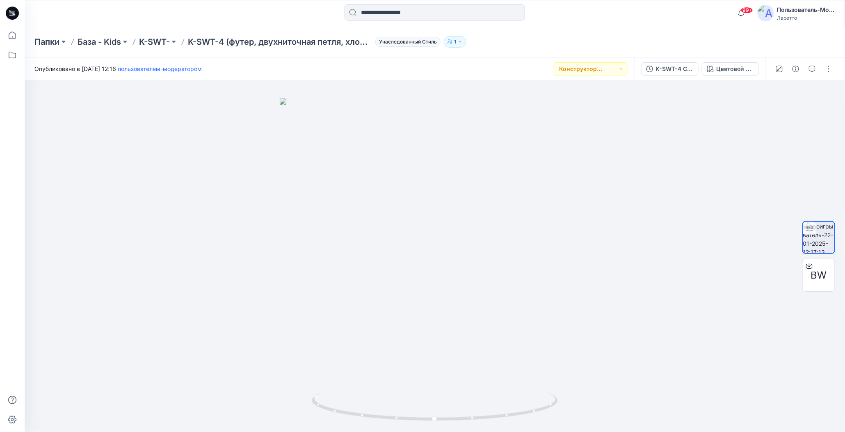
click at [518, 47] on div "Папки База - Kids K-SWT- K-SWT-4 (футер, двухниточная петля, хлопок 92 %, эласт…" at bounding box center [402, 41] width 737 height 11
click at [812, 266] on icon at bounding box center [809, 266] width 7 height 7
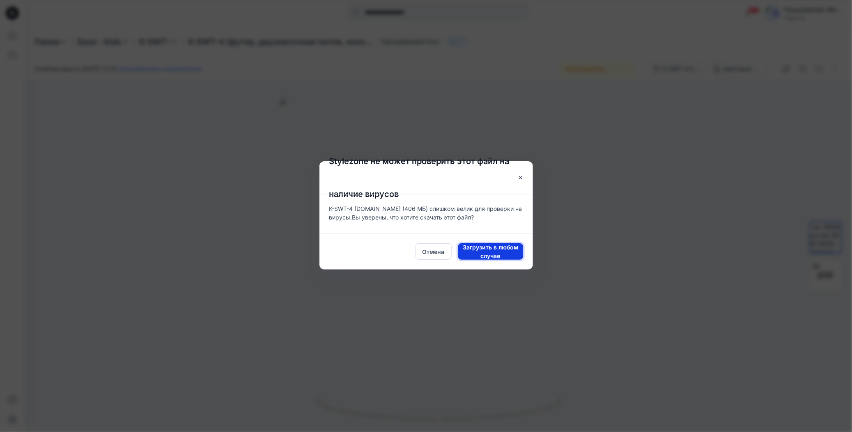
click at [467, 254] on span "Загрузить в любом случае" at bounding box center [490, 251] width 65 height 17
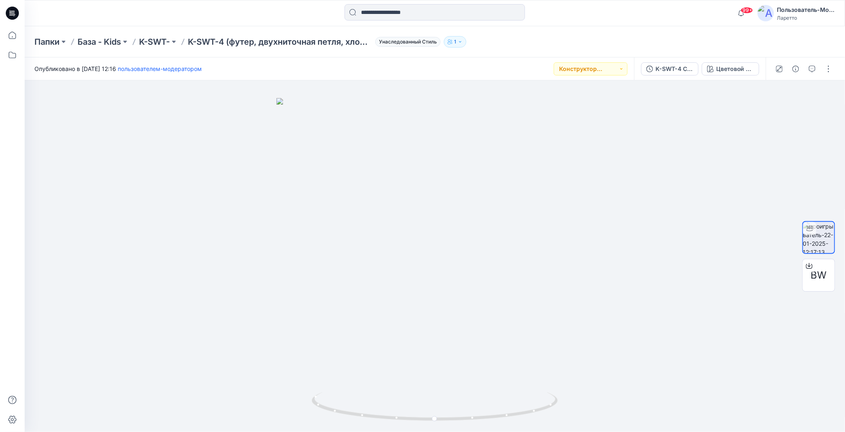
click at [567, 43] on div "Папки База - Kids K-SWT- K-SWT-4 (футер, двухниточная петля, хлопок 92 %, эласт…" at bounding box center [402, 41] width 737 height 11
click at [552, 41] on div "Папки База - Kids K-SWT- K-SWT-4 (футер, двухниточная петля, хлопок 92 %, эласт…" at bounding box center [402, 41] width 737 height 11
